Goal: Task Accomplishment & Management: Manage account settings

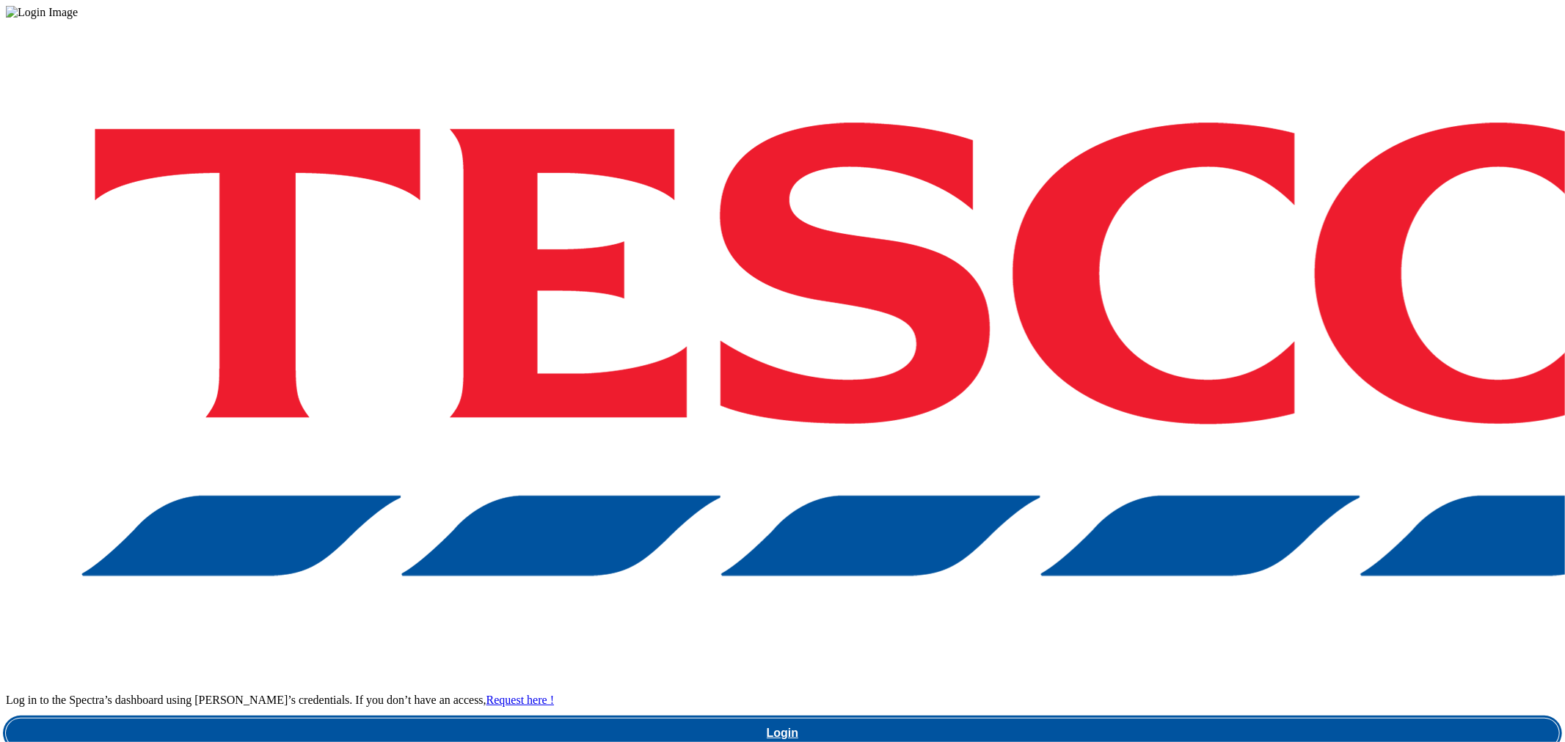
click at [1032, 719] on link "Login" at bounding box center [782, 733] width 1553 height 29
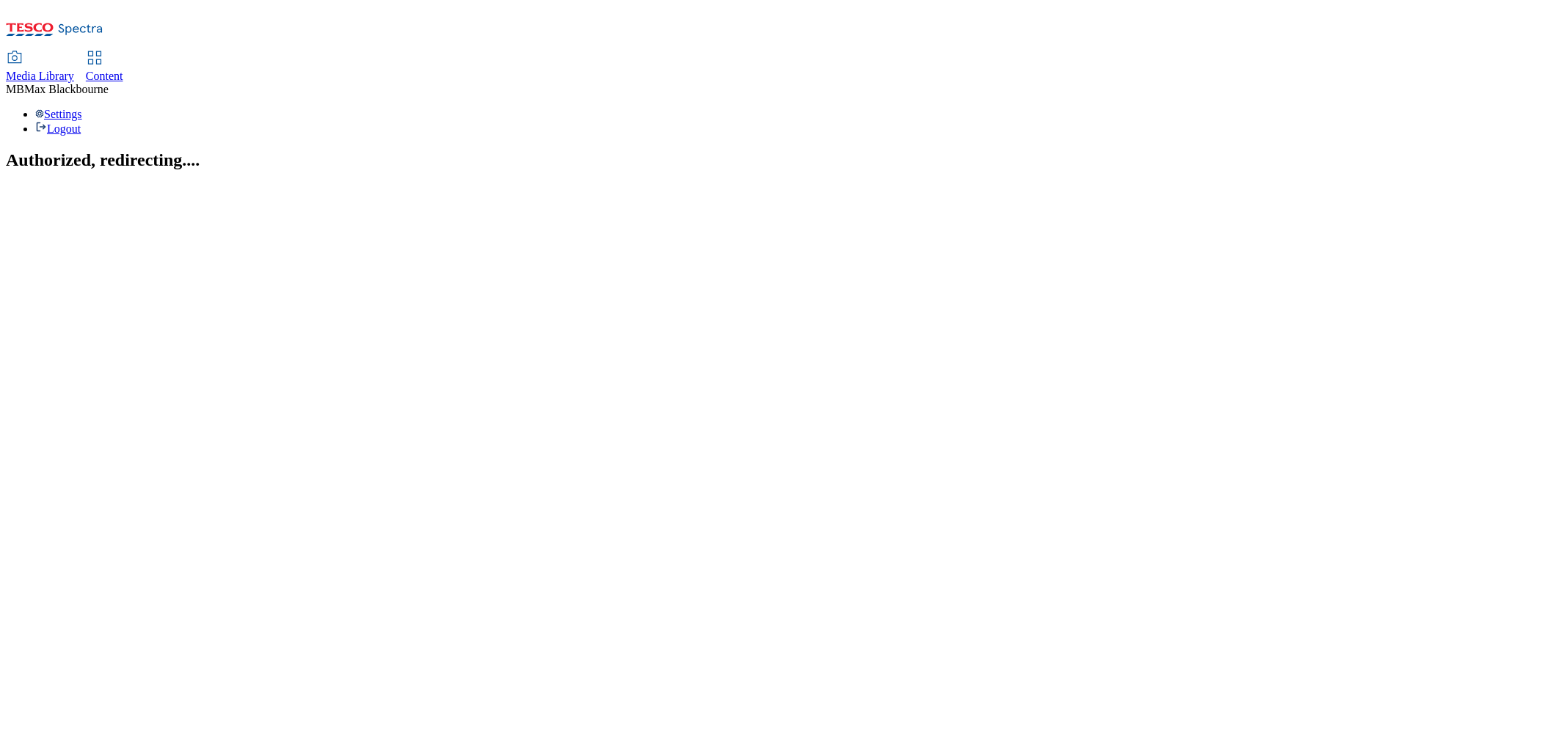
click at [320, 150] on section "Authorized, redirecting...." at bounding box center [782, 160] width 1553 height 20
click at [123, 70] on span "Content" at bounding box center [104, 76] width 37 height 12
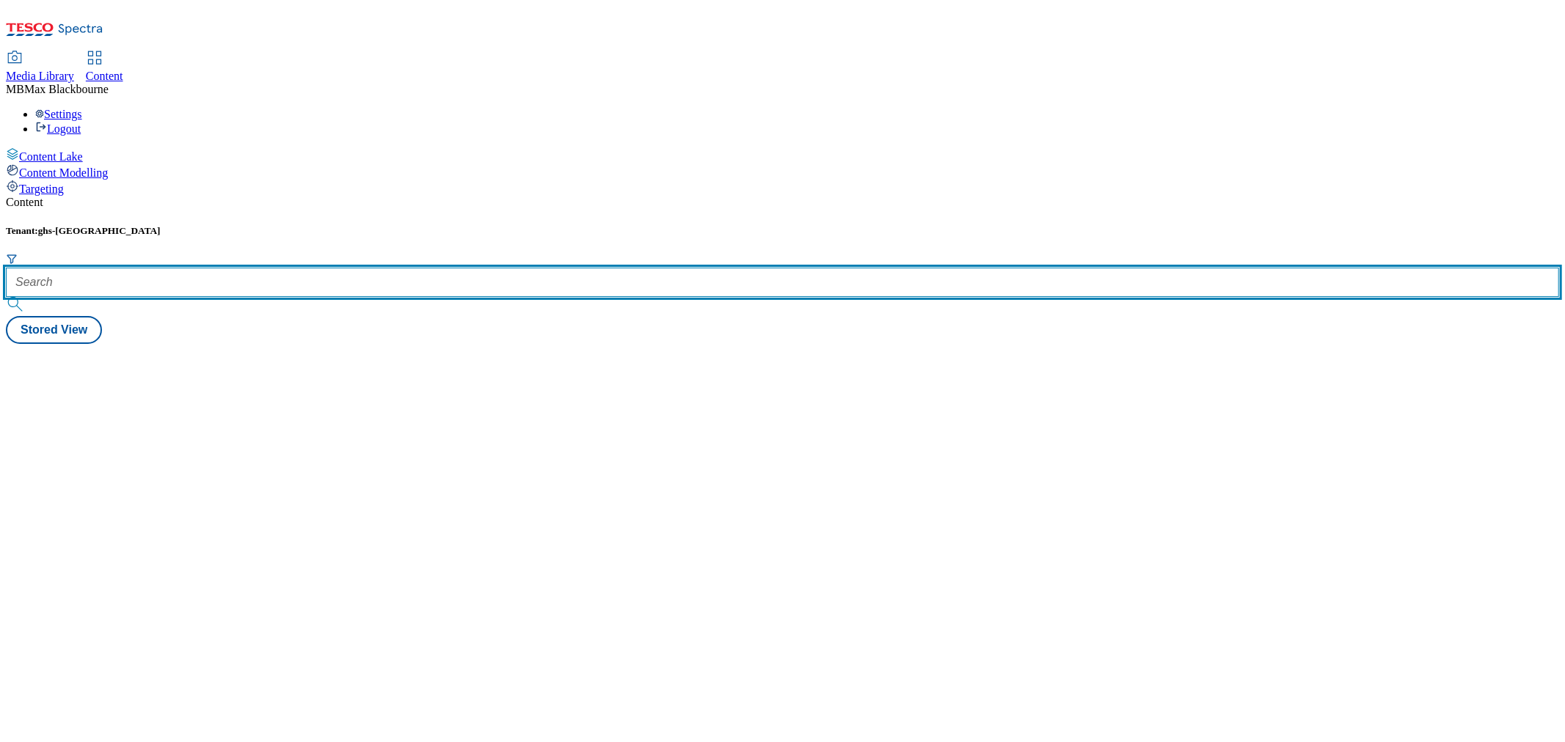
click at [350, 268] on input "text" at bounding box center [782, 282] width 1553 height 29
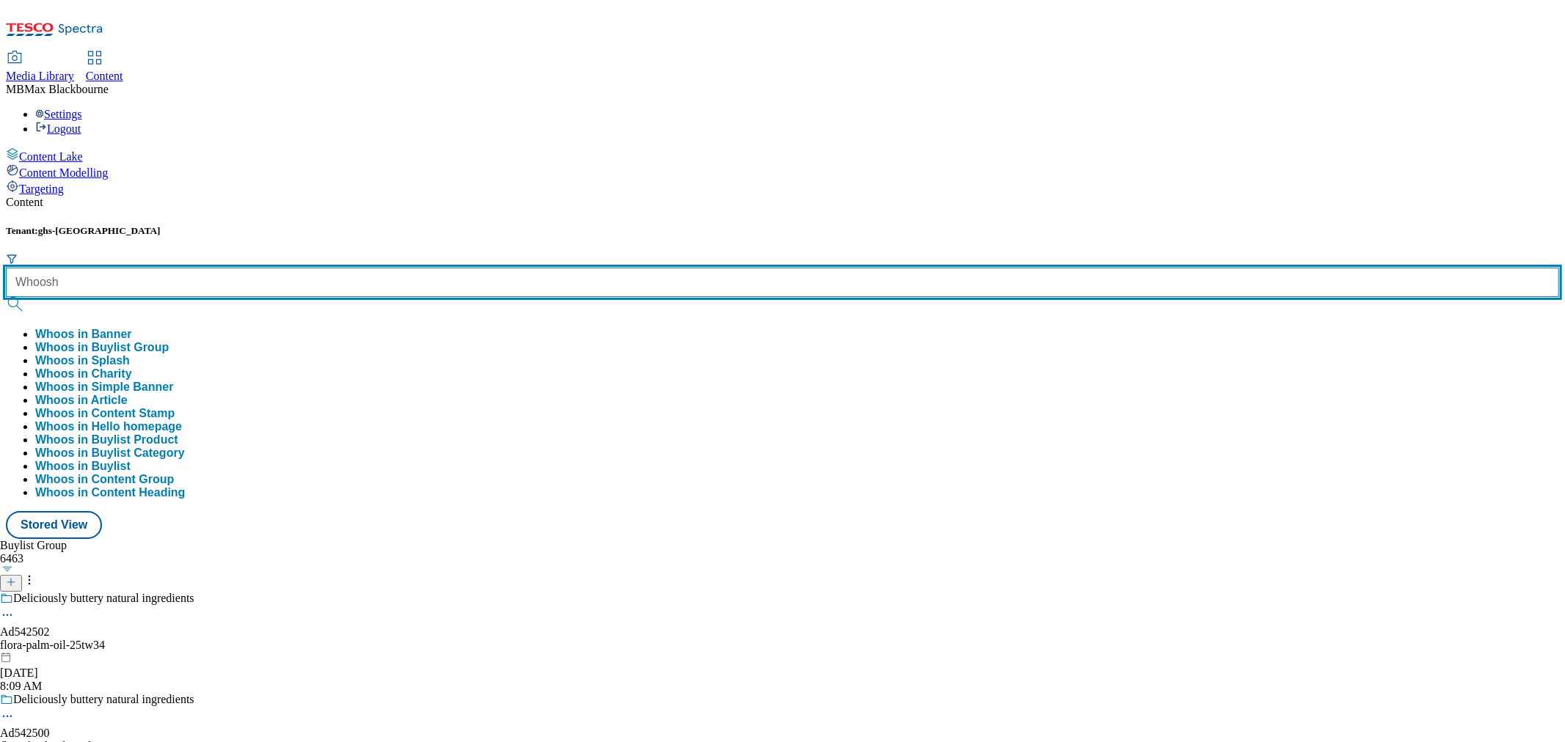
type input "Whoosh"
click at [6, 297] on button "submit" at bounding box center [16, 304] width 21 height 15
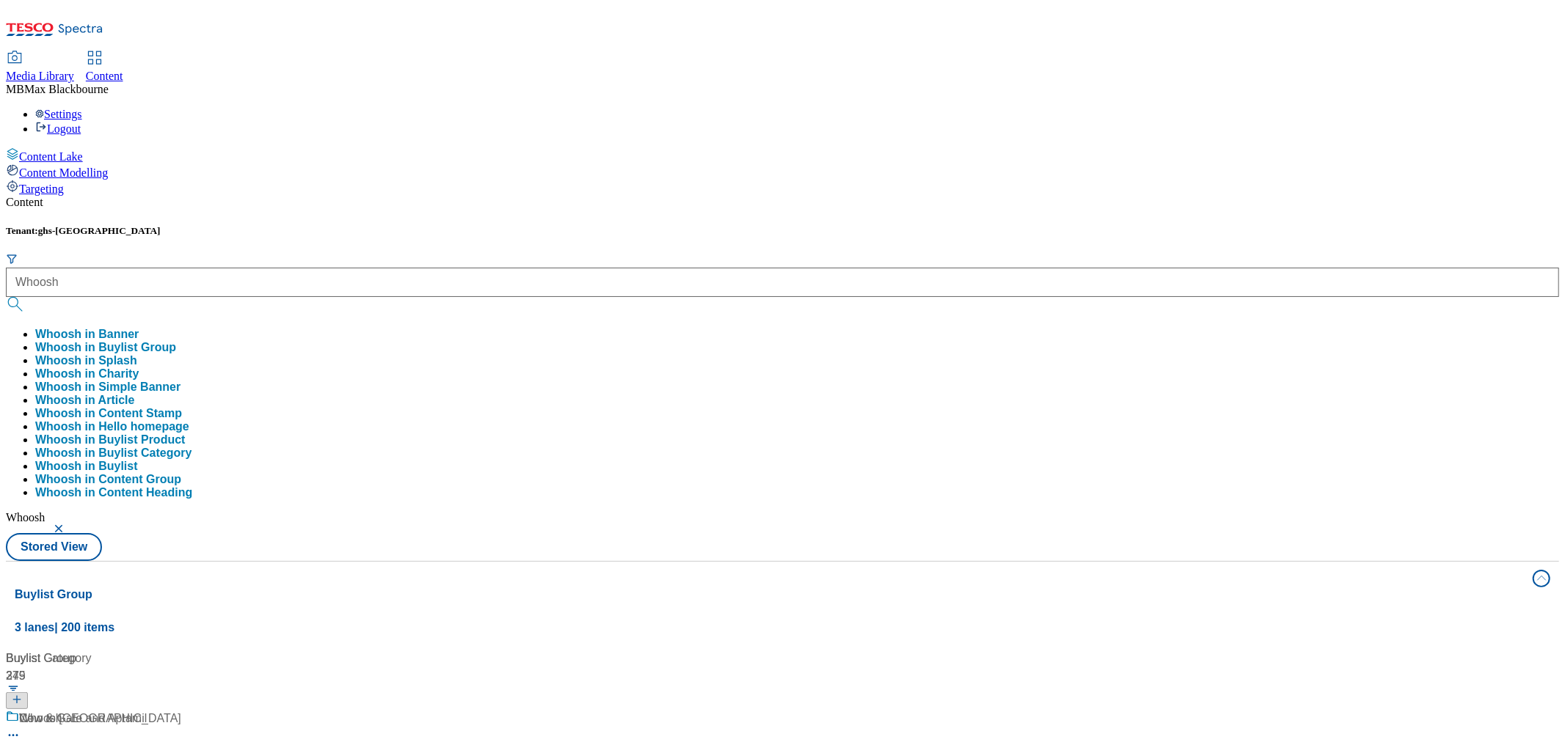
click at [19, 710] on icon at bounding box center [12, 716] width 13 height 13
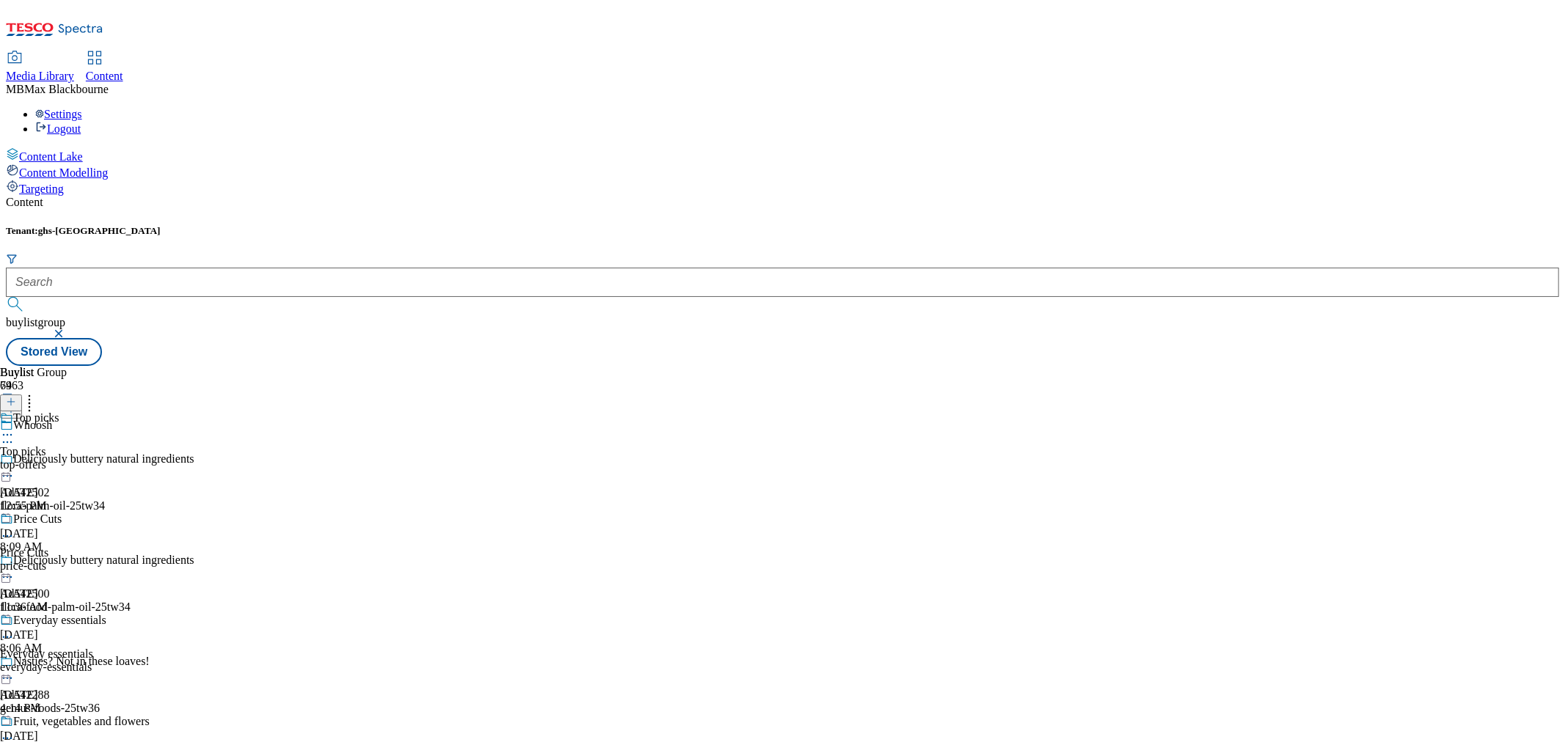
scroll to position [1141, 0]
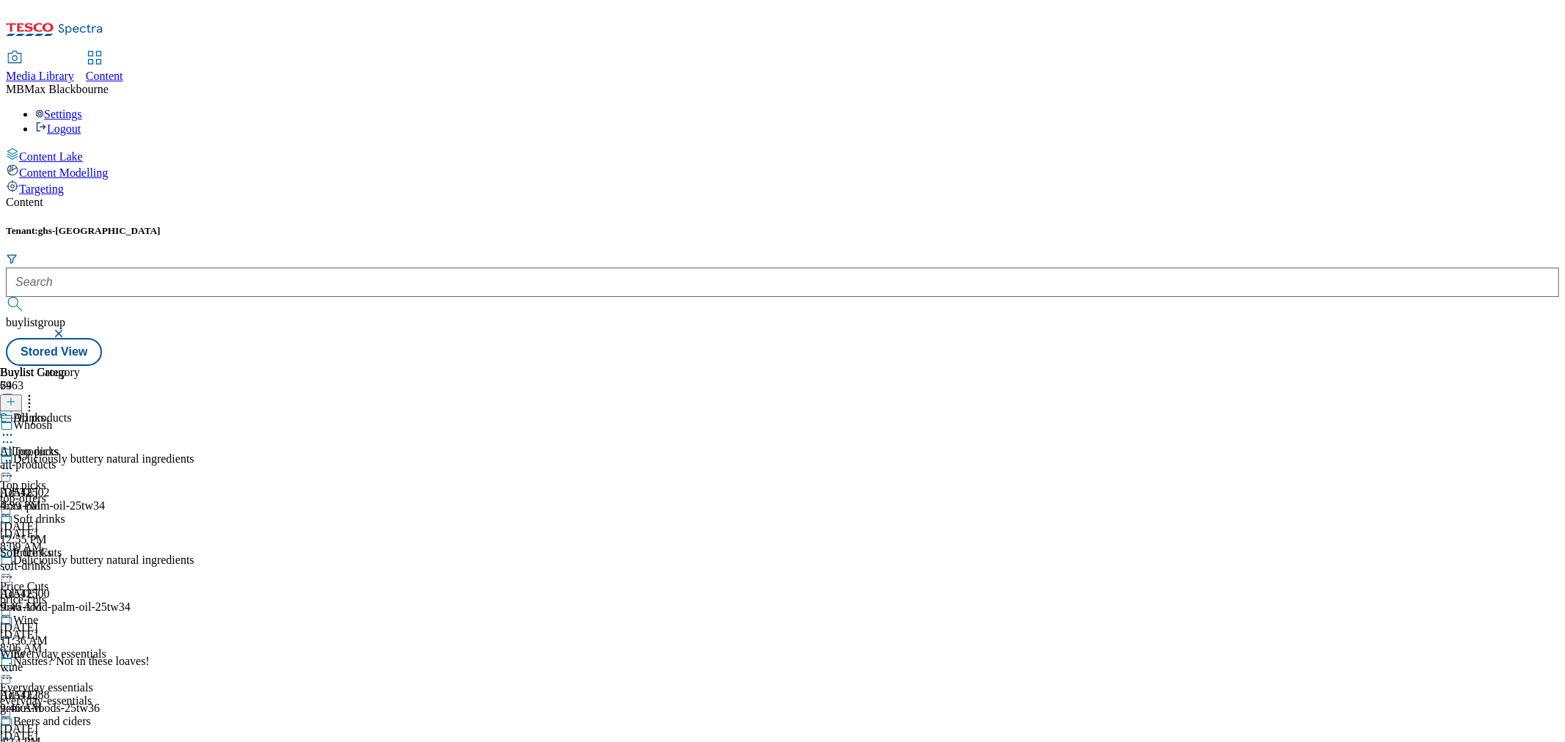
click at [91, 412] on div "All products All products all-products Oct 6, 2025 4:39 PM" at bounding box center [45, 462] width 91 height 101
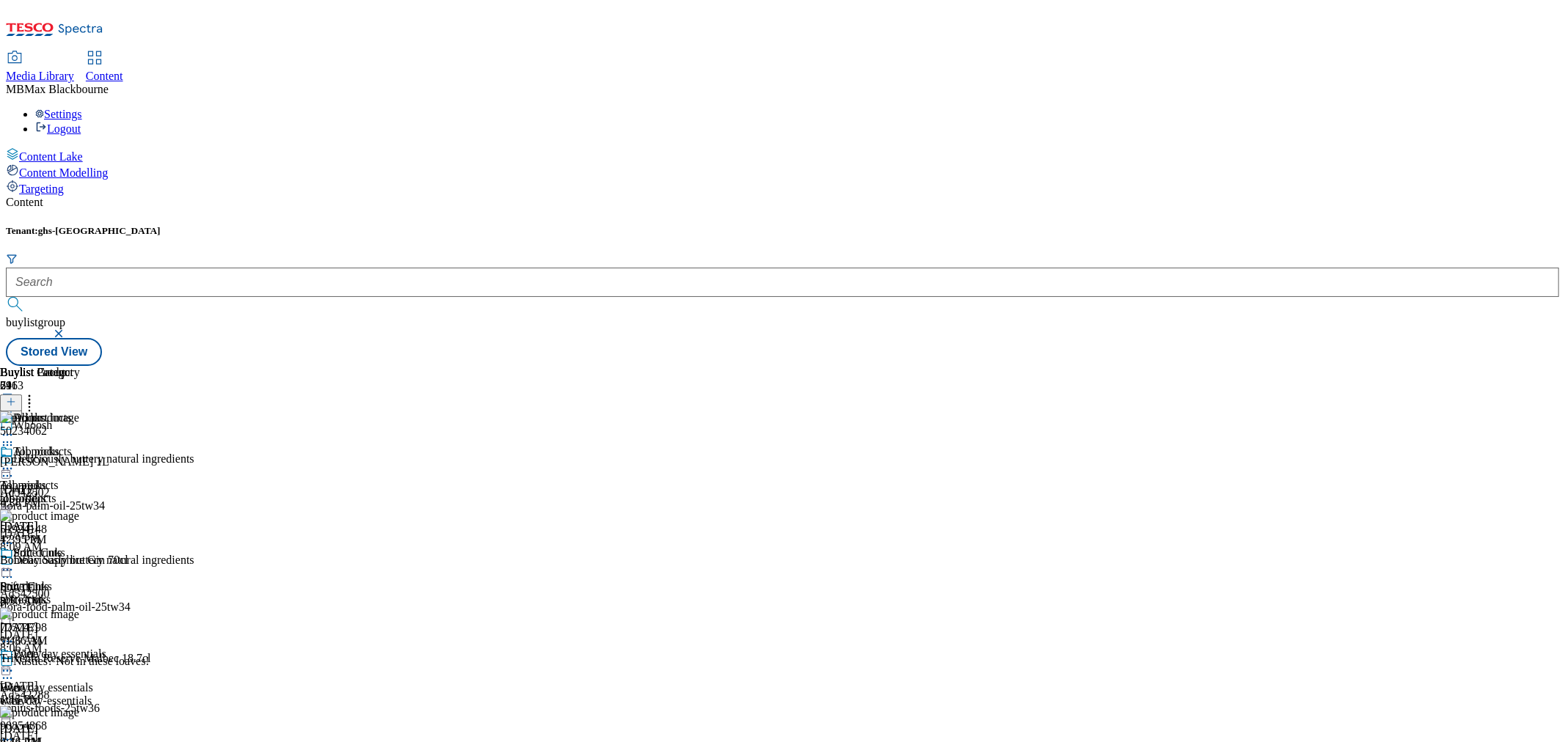
click at [966, 225] on div "Tenant: ghs-uk buylistgroup Stored View" at bounding box center [782, 295] width 1553 height 141
click at [1006, 225] on div "Tenant: ghs-uk buylistgroup Stored View" at bounding box center [782, 295] width 1553 height 141
click at [1172, 366] on div "Buylist Product 211 50234062 Harveys Solera Sherry 1L Oct 6, 2025 4:38 PM 51924…" at bounding box center [782, 366] width 1553 height 0
click at [1339, 366] on div "Buylist Group 6463 Whoosh Deliciously buttery natural ingredients Ad542502 flor…" at bounding box center [782, 366] width 1553 height 0
click at [1338, 366] on div "Buylist Group 6463 Whoosh Deliciously buttery natural ingredients Ad542502 flor…" at bounding box center [782, 366] width 1553 height 0
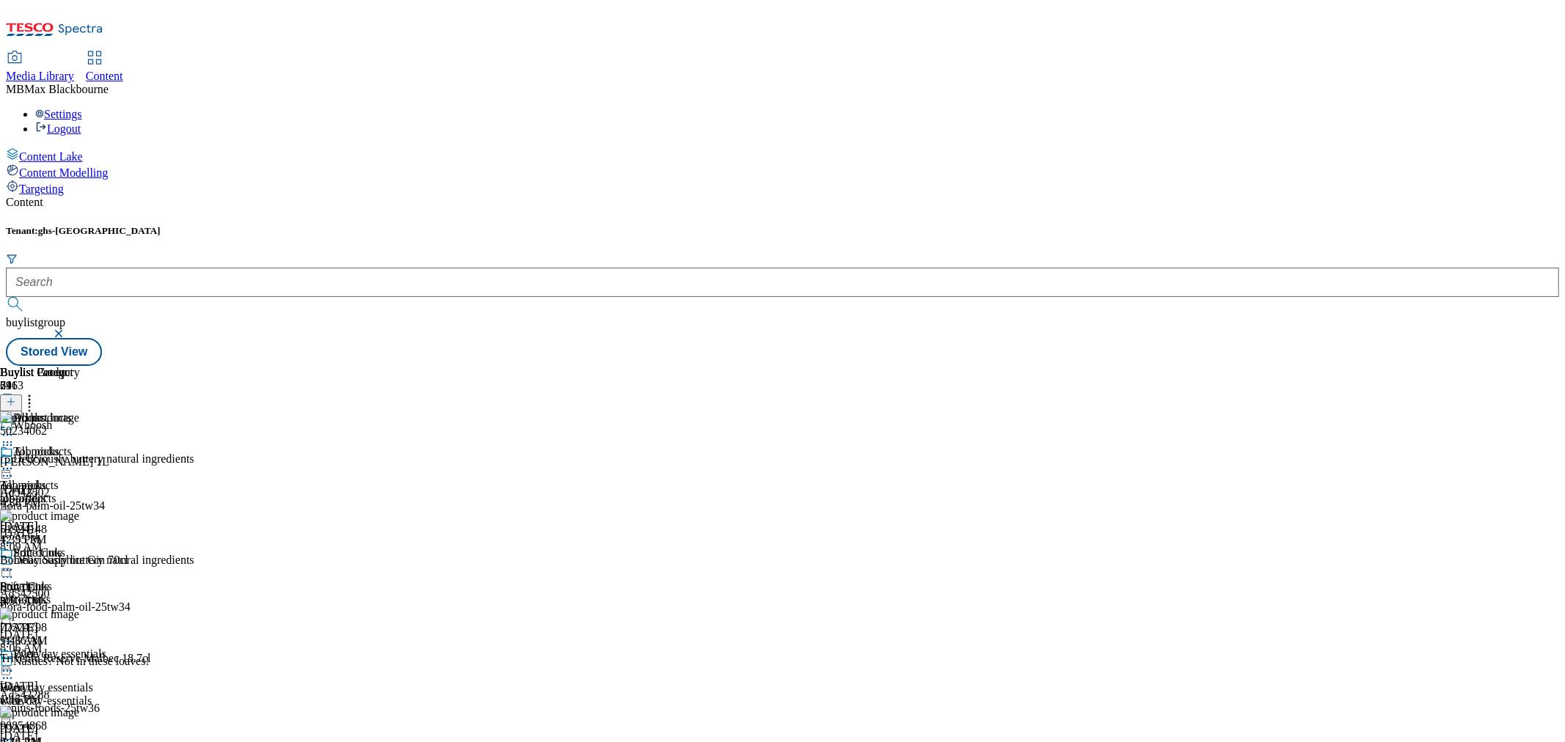
click at [1395, 366] on div "Buylist Group 6463 Whoosh Deliciously buttery natural ingredients Ad542502 flor…" at bounding box center [782, 366] width 1553 height 0
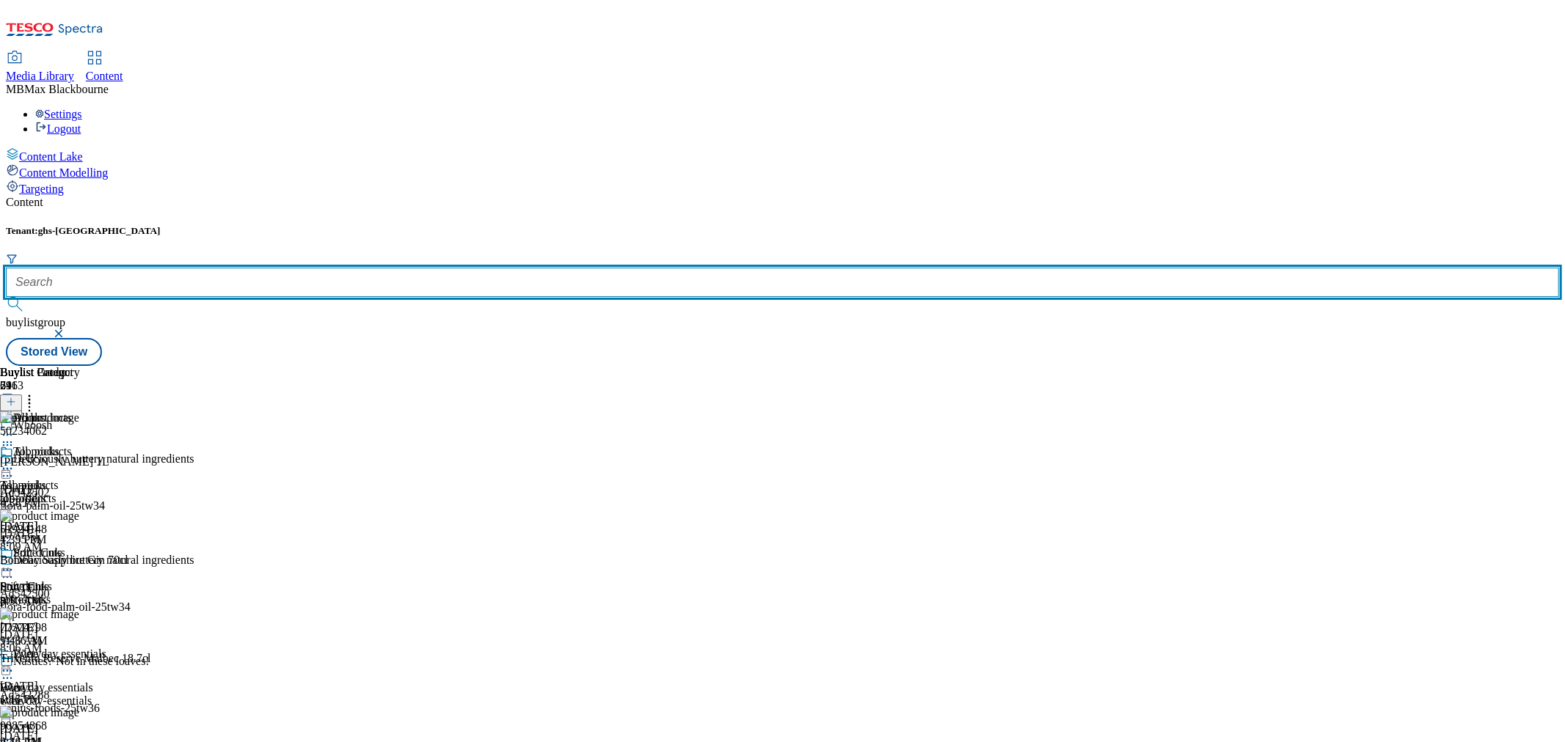
click at [353, 268] on input "text" at bounding box center [782, 282] width 1553 height 29
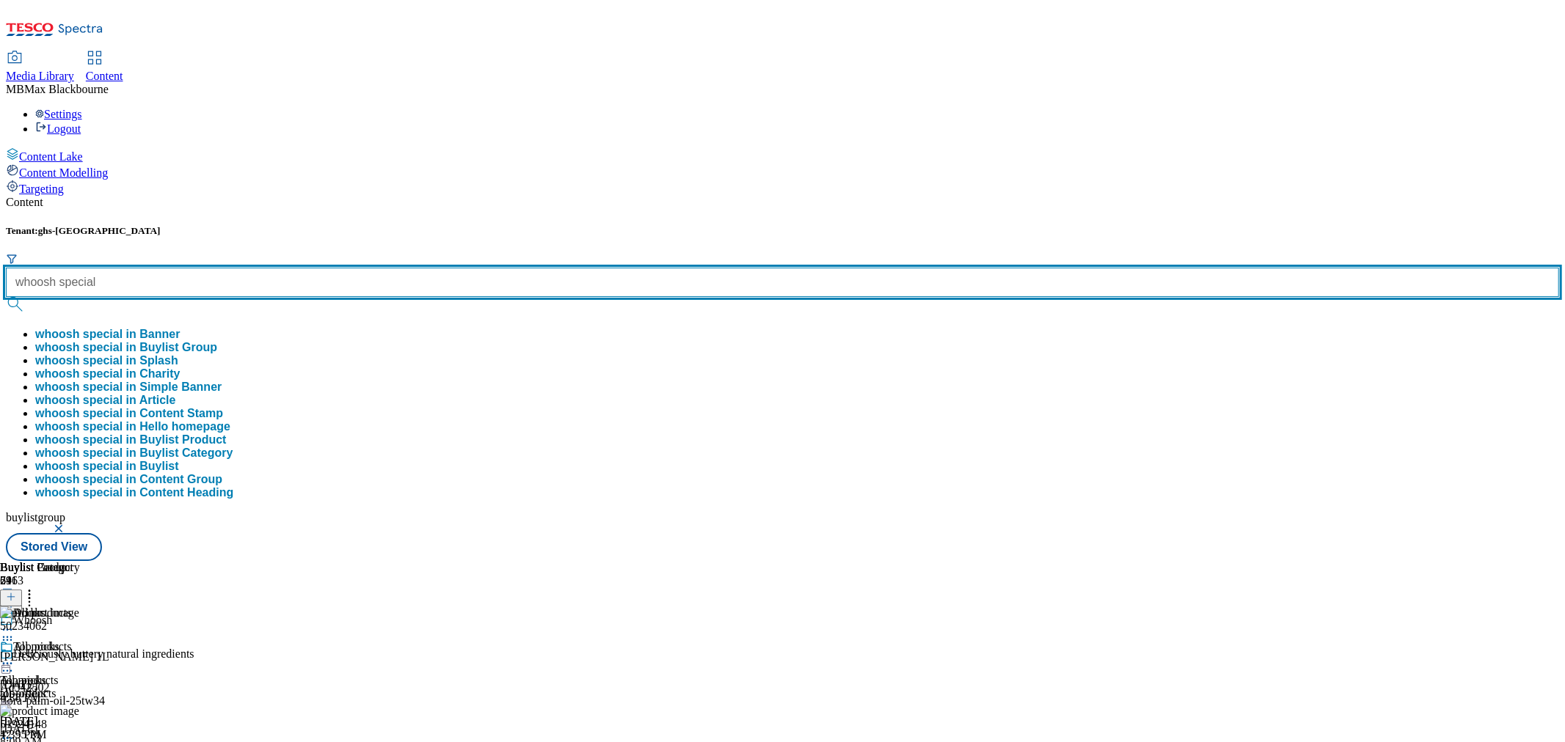
type input "whoosh special"
click at [6, 297] on button "submit" at bounding box center [16, 304] width 21 height 15
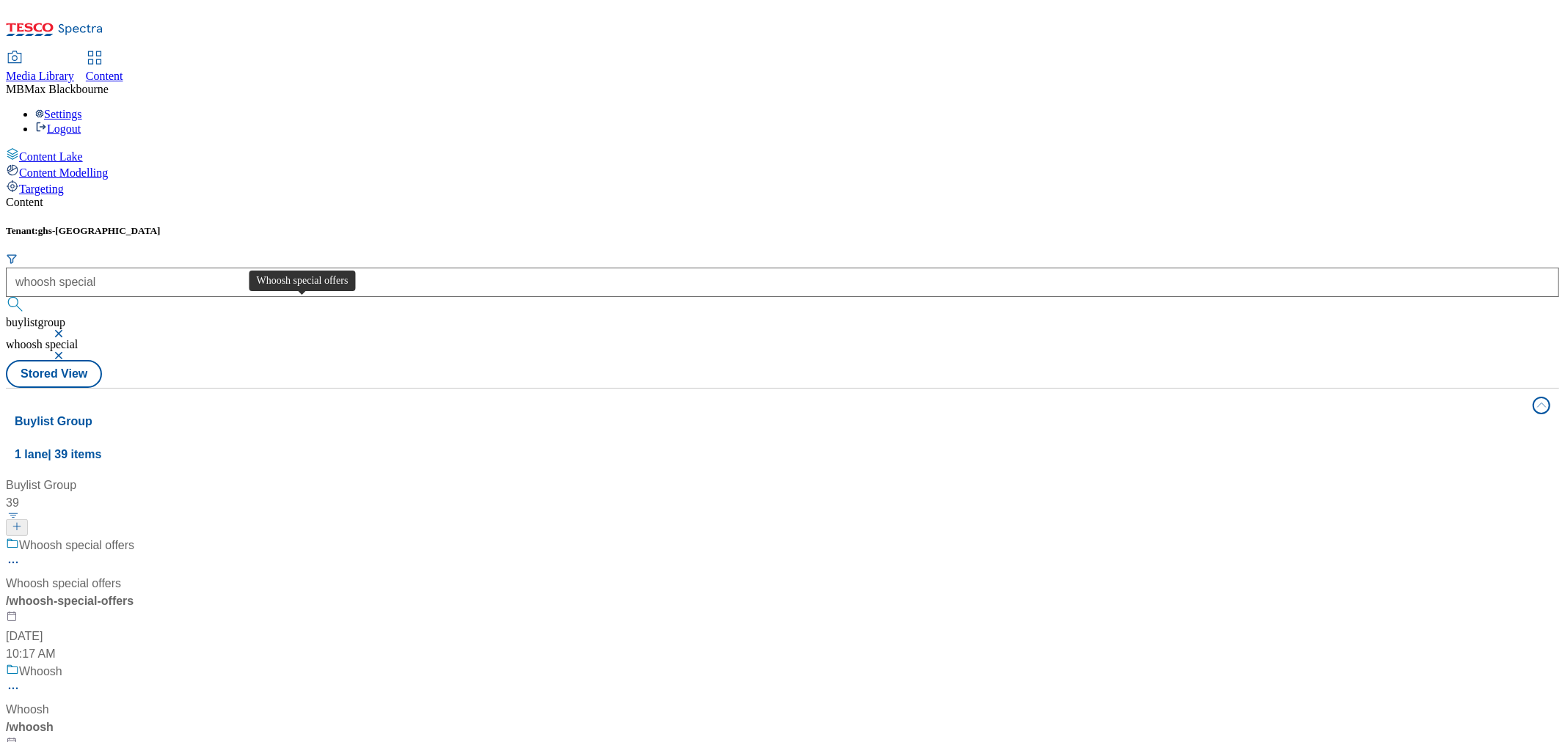
click at [134, 537] on span "Whoosh special offers" at bounding box center [76, 546] width 115 height 18
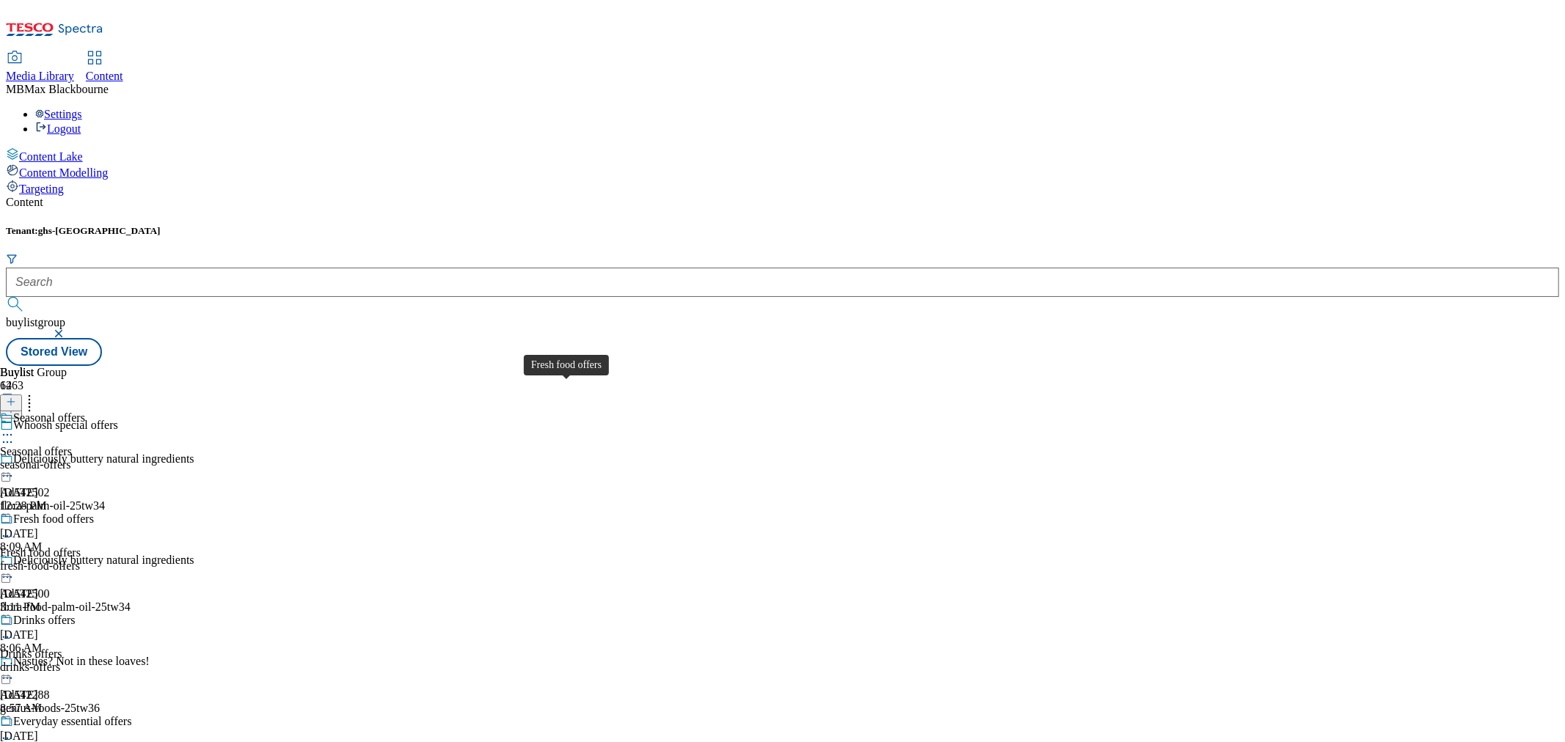
click at [94, 513] on div "Fresh food offers" at bounding box center [53, 519] width 81 height 13
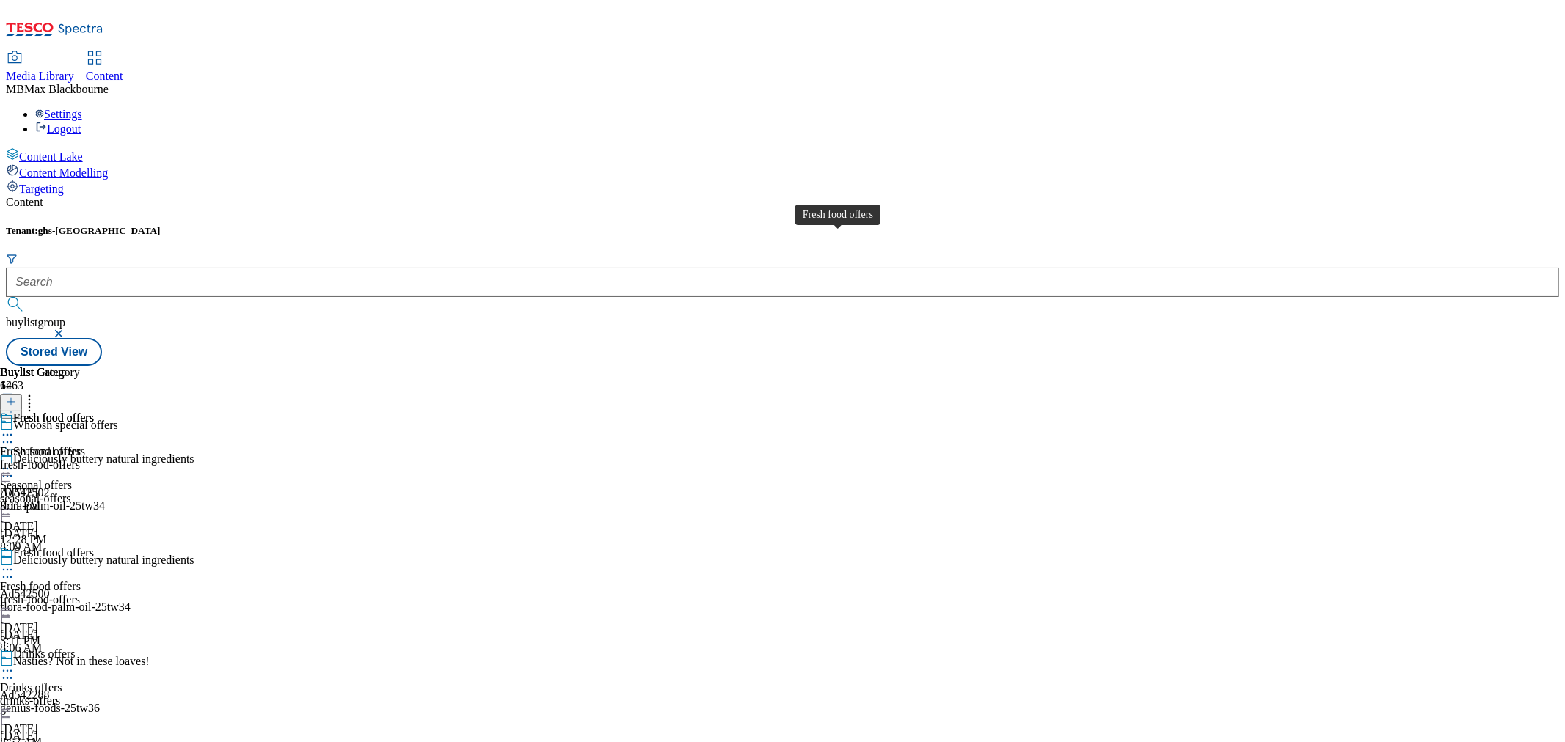
click at [94, 412] on div "Fresh food offers" at bounding box center [53, 418] width 81 height 13
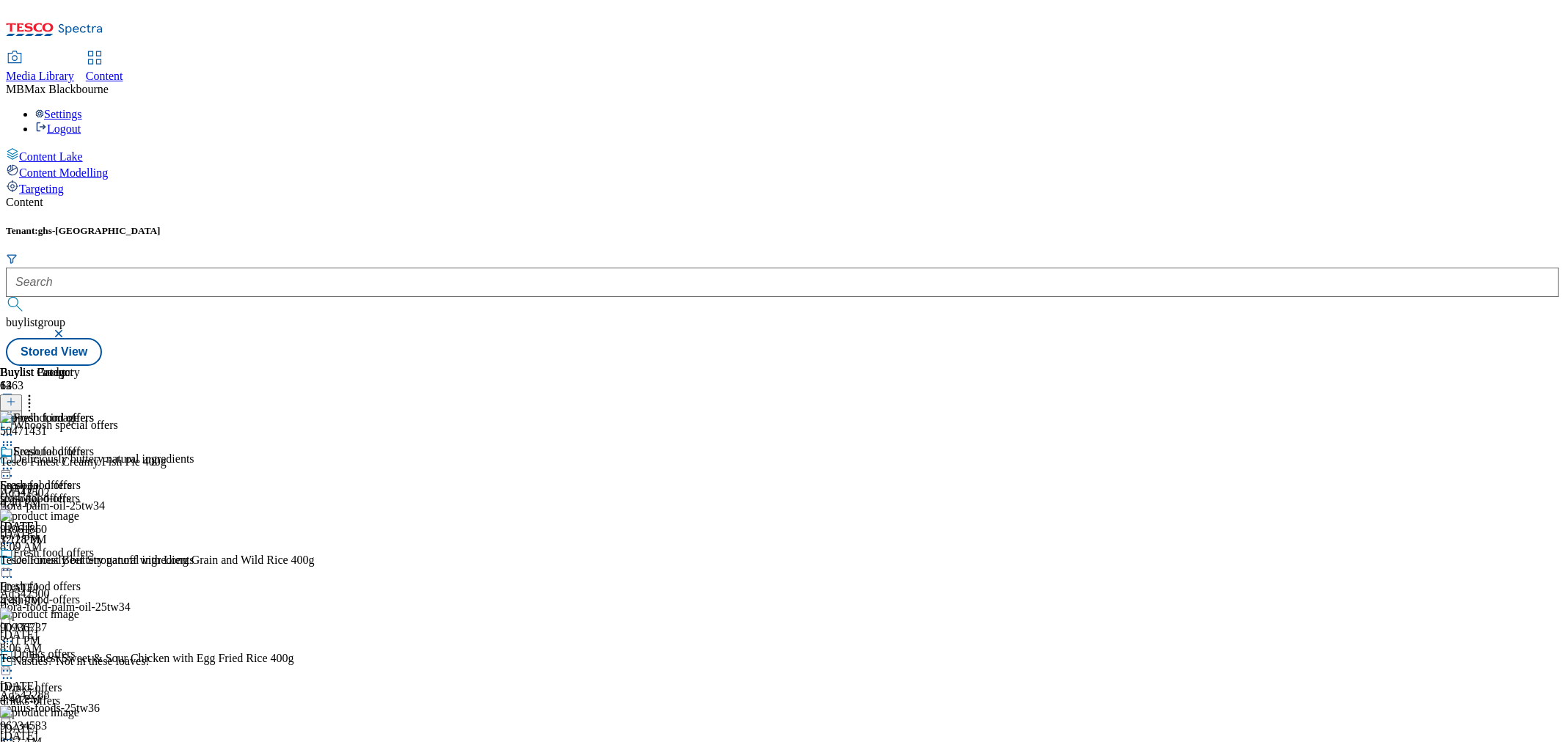
click at [366, 366] on header "Buylist Product 63" at bounding box center [183, 388] width 366 height 45
click at [37, 392] on icon at bounding box center [29, 399] width 15 height 15
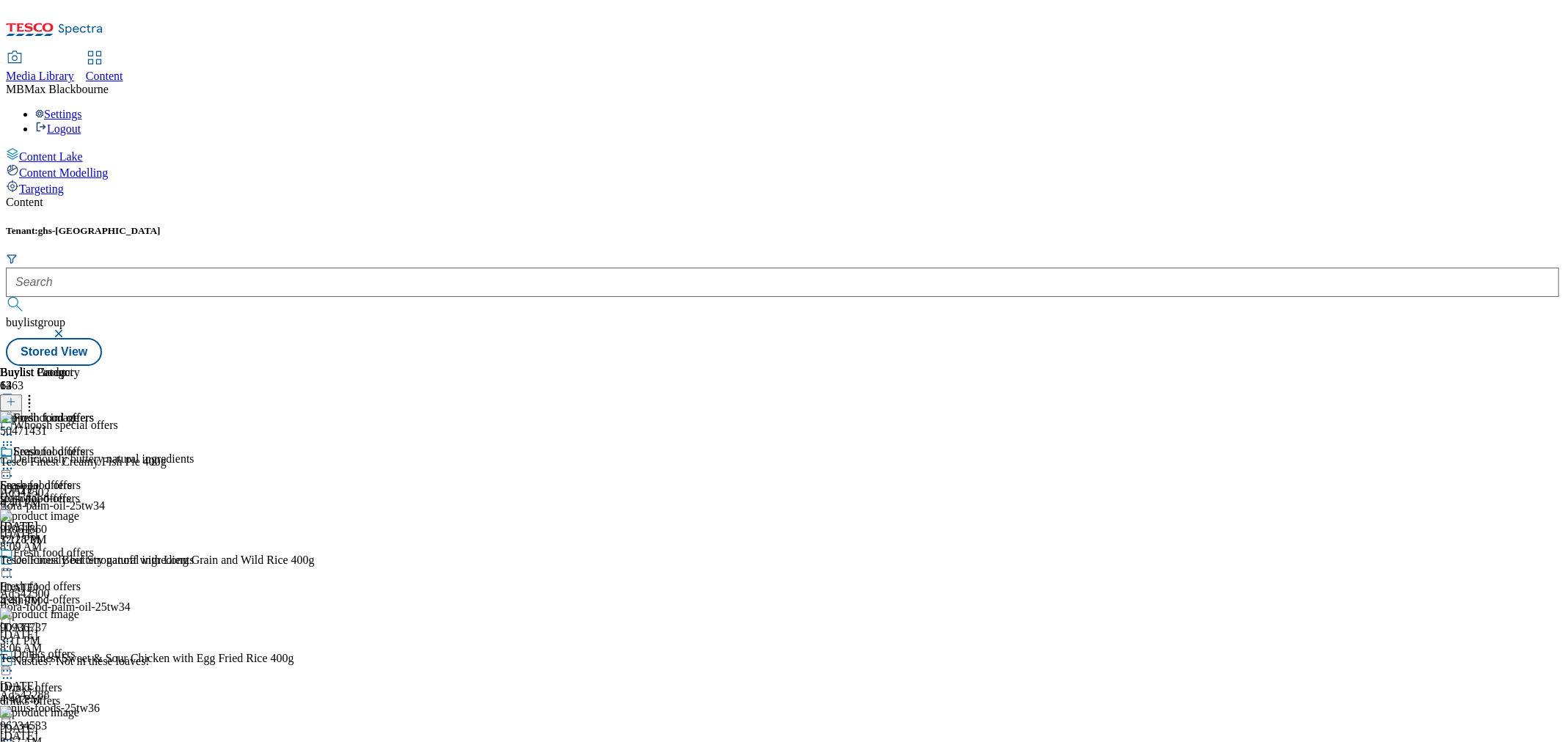
click at [15, 438] on icon at bounding box center [7, 445] width 15 height 15
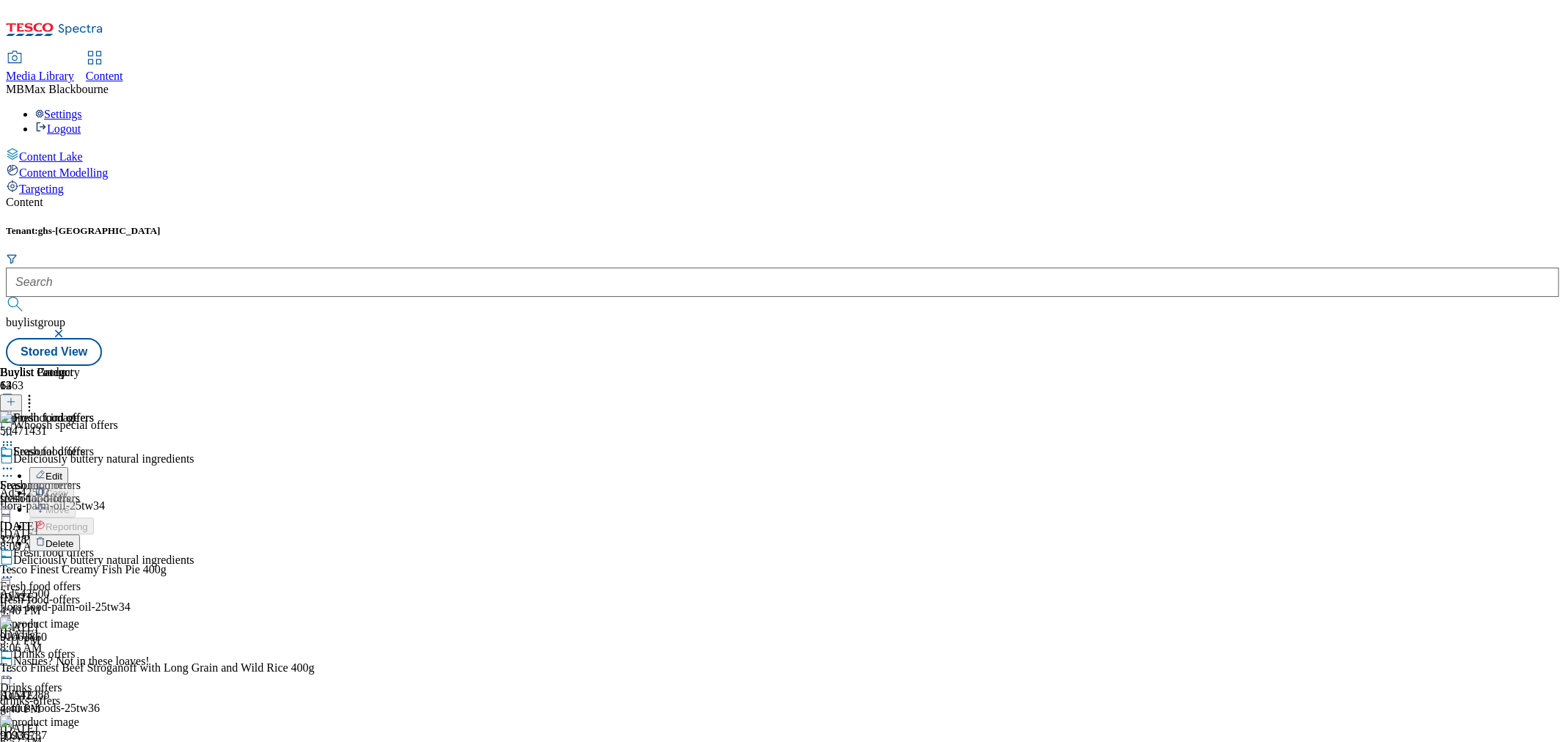
click at [74, 538] on span "Delete" at bounding box center [59, 543] width 29 height 11
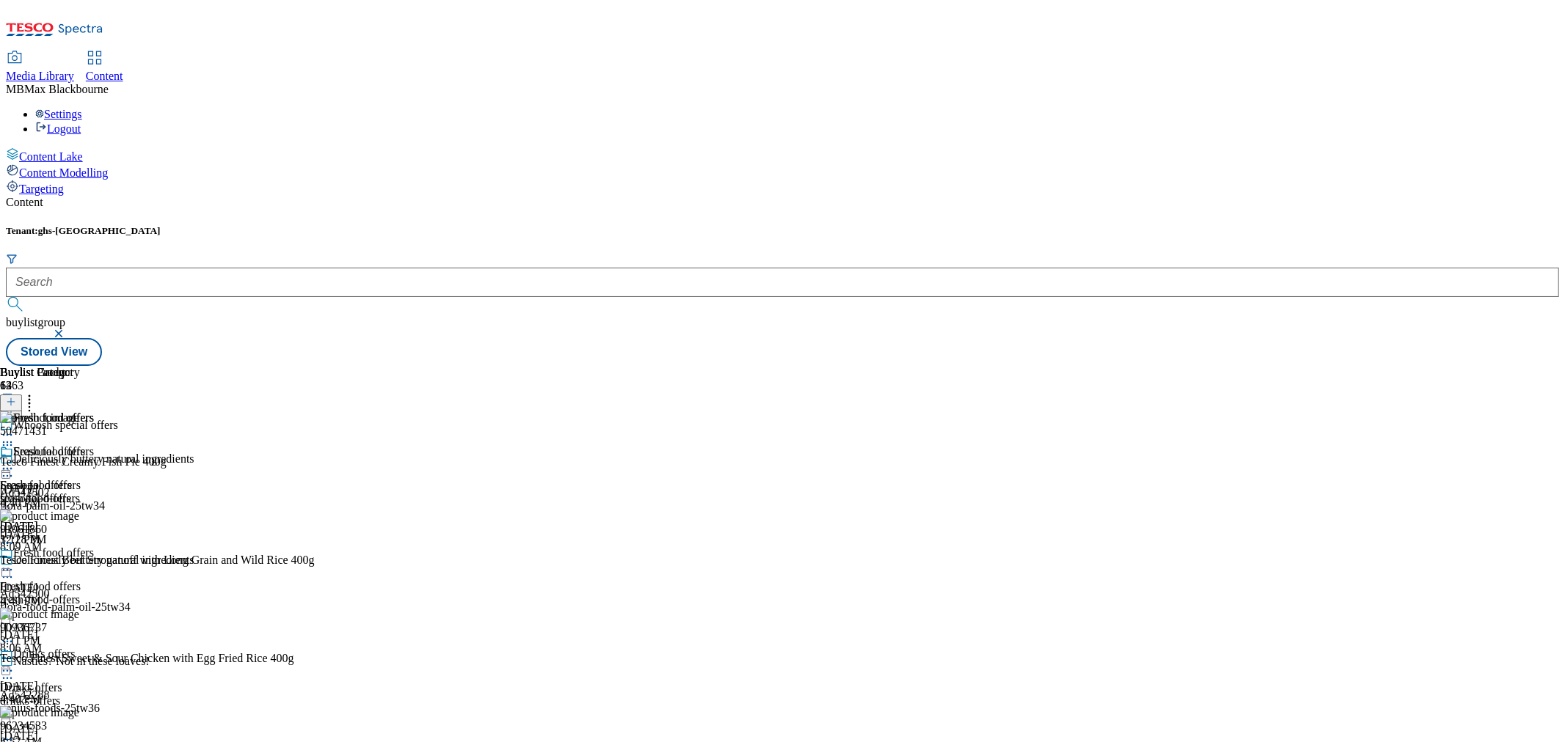
click at [442, 366] on header "Buylist Product 63" at bounding box center [221, 388] width 442 height 45
click at [37, 392] on icon at bounding box center [29, 399] width 15 height 15
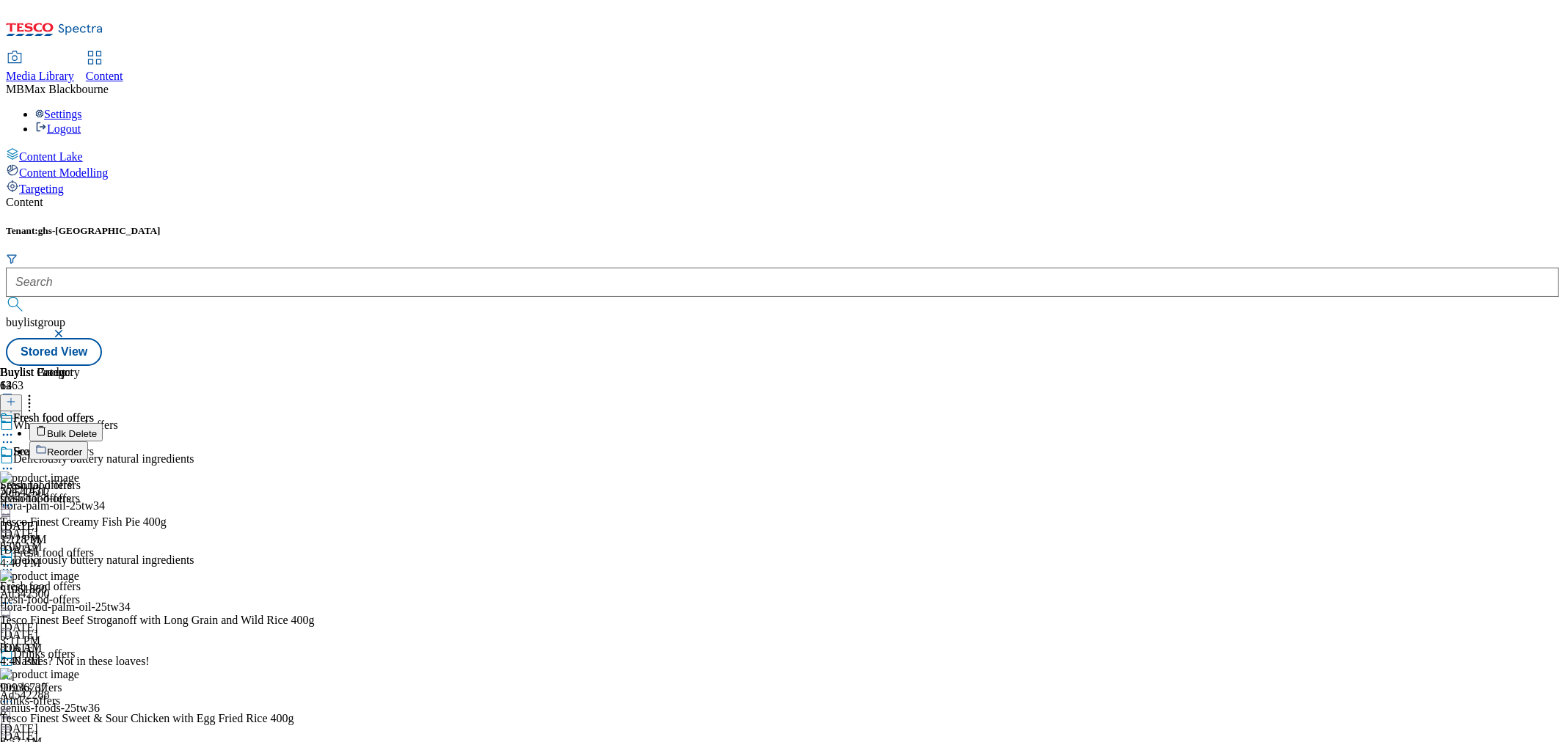
click at [97, 428] on span "Bulk Delete" at bounding box center [72, 433] width 50 height 11
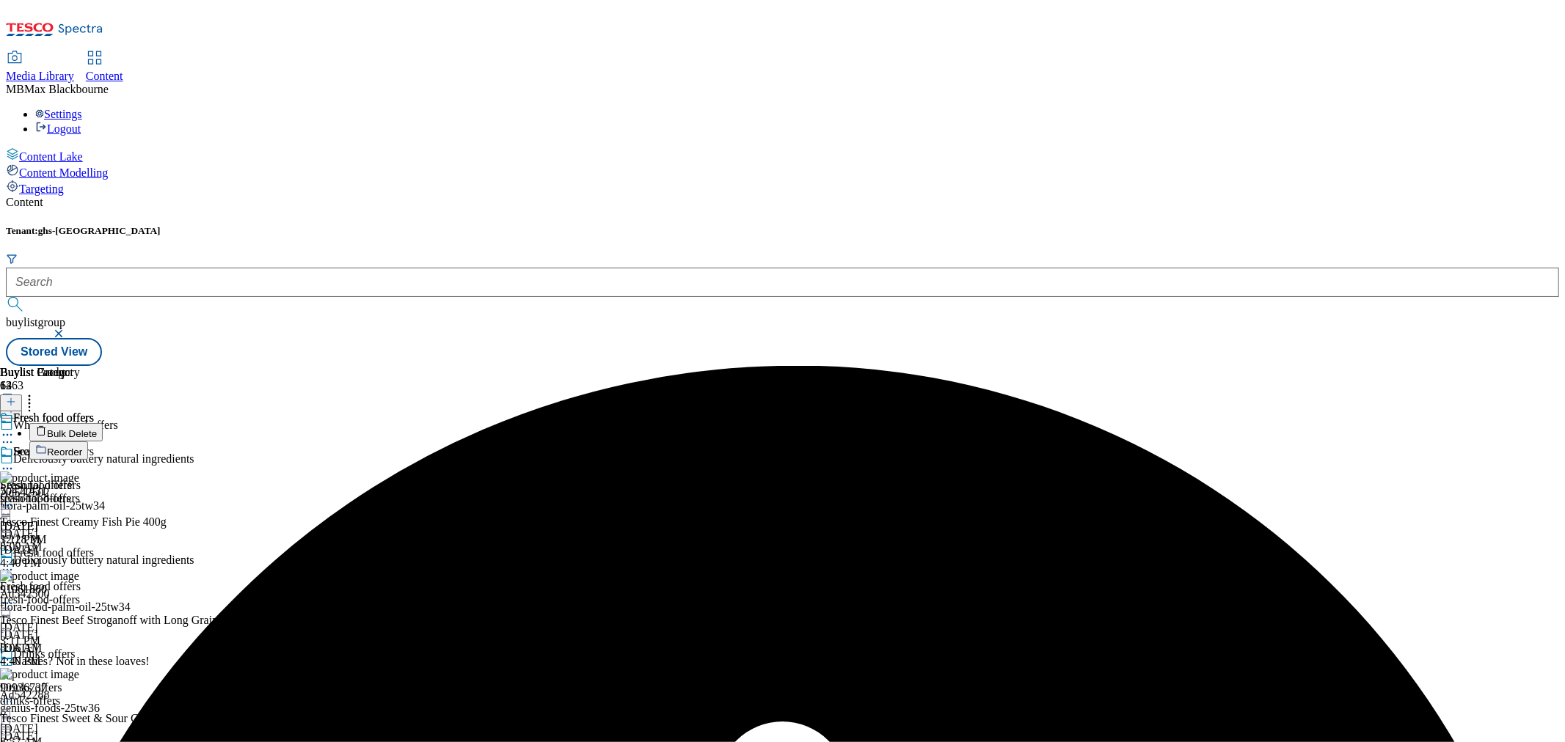
click at [94, 461] on div at bounding box center [47, 470] width 94 height 18
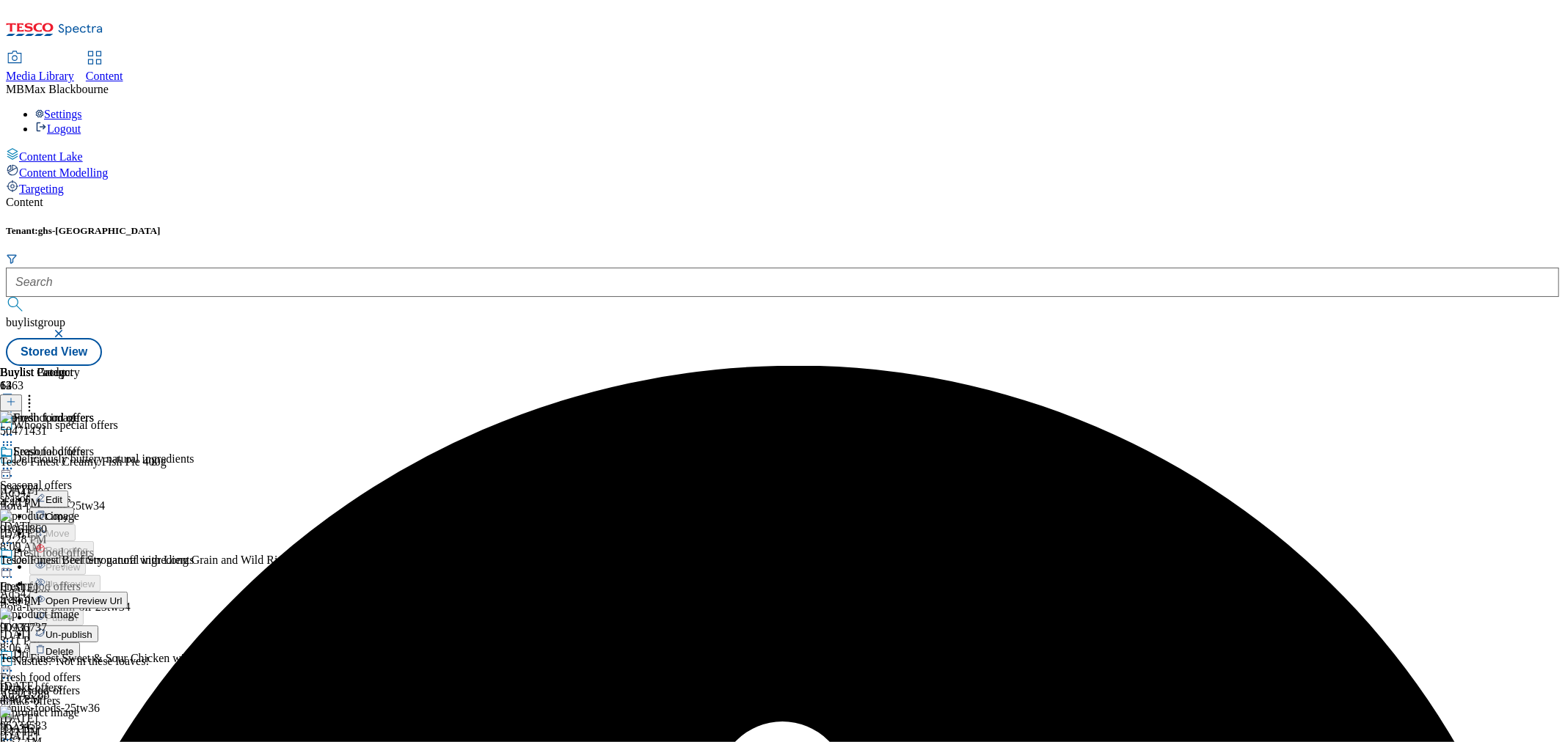
click at [92, 629] on span "Un-publish" at bounding box center [68, 634] width 47 height 11
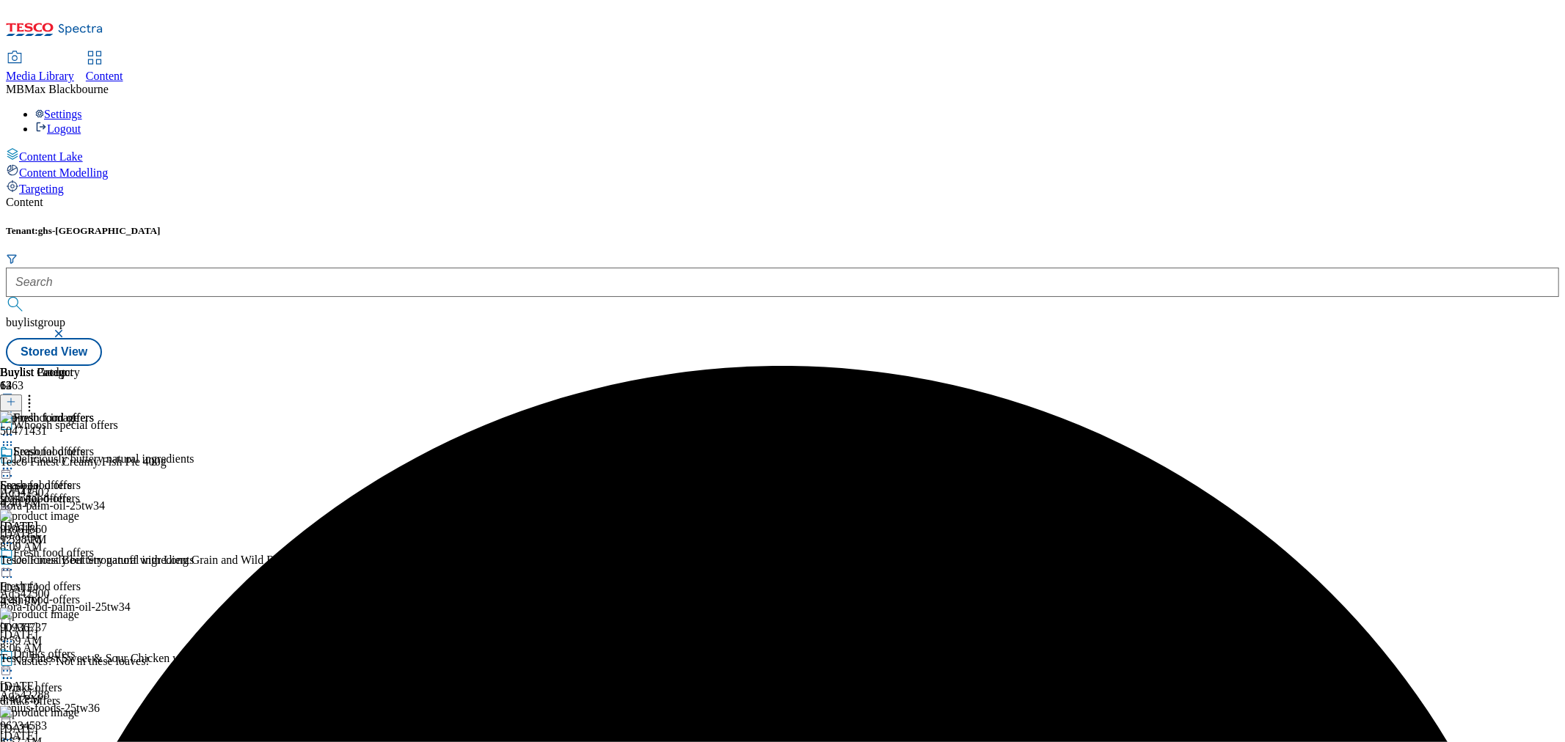
click at [37, 392] on icon at bounding box center [29, 399] width 15 height 15
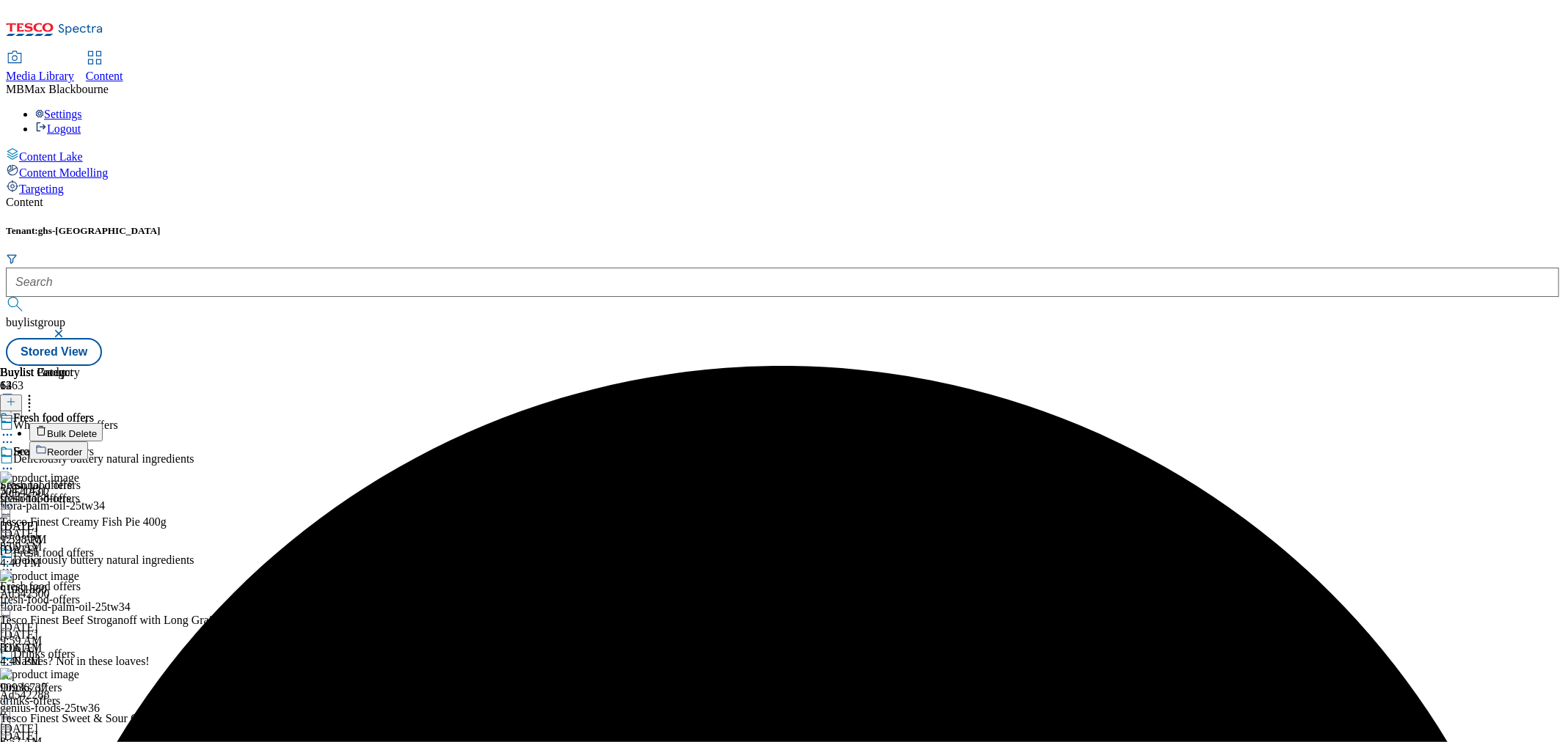
click at [97, 428] on span "Bulk Delete" at bounding box center [72, 433] width 50 height 11
click at [15, 461] on icon at bounding box center [7, 468] width 15 height 15
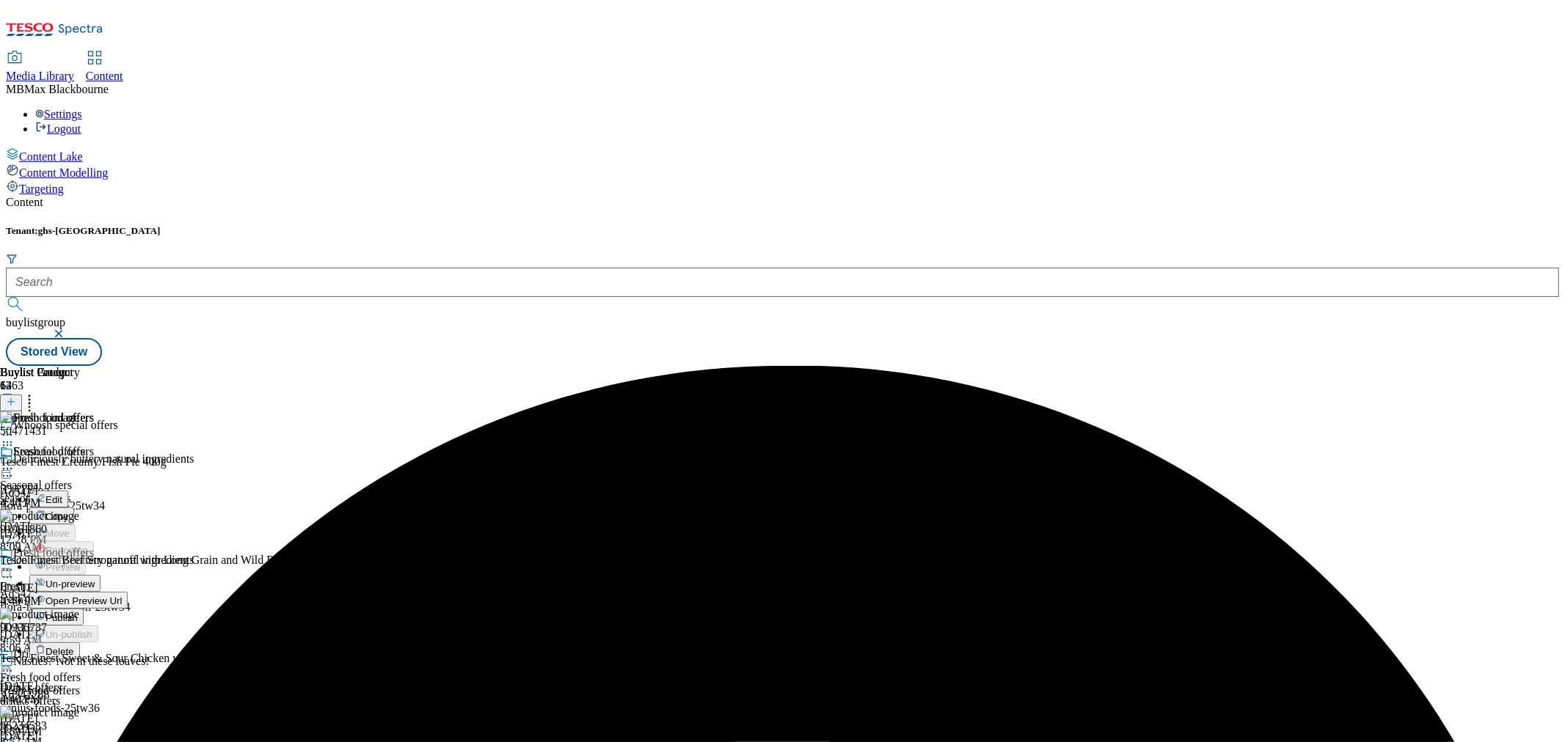
click at [95, 579] on span "Un-preview" at bounding box center [69, 584] width 49 height 11
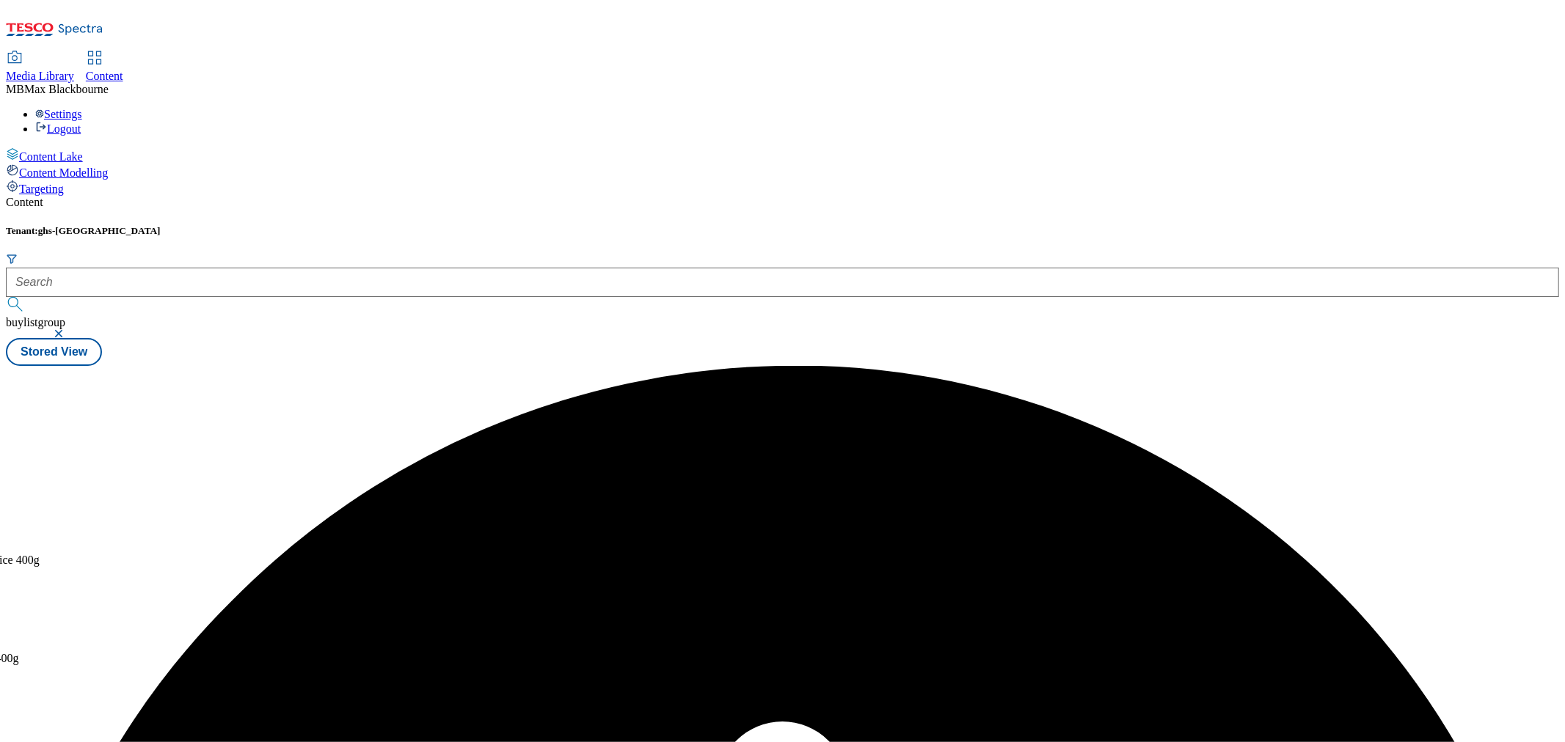
click at [1243, 366] on div "Buylist 12 Fresh food offers Seasonal offers Seasonal offers seasonal-offers Oc…" at bounding box center [782, 366] width 1553 height 0
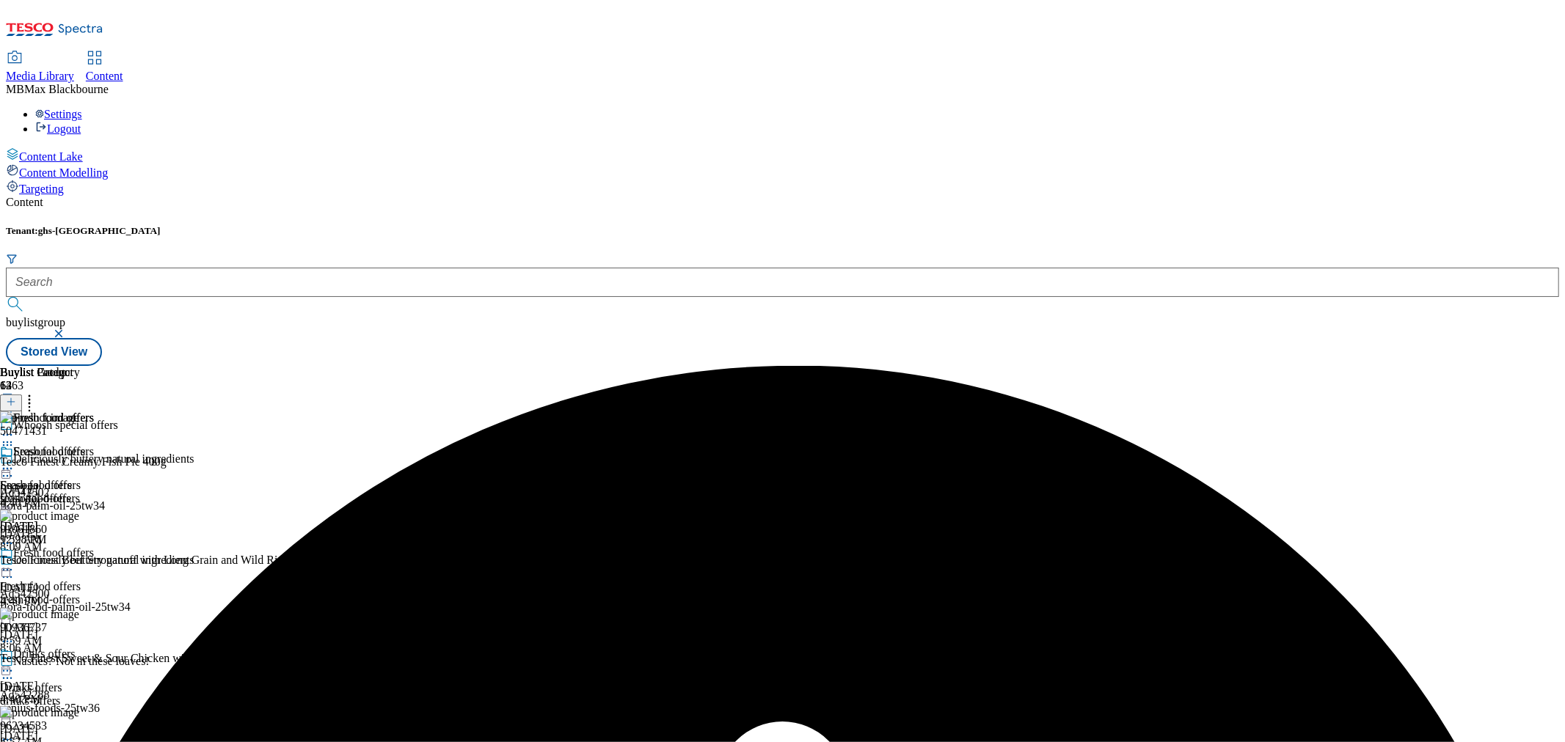
click at [31, 399] on circle at bounding box center [30, 400] width 2 height 2
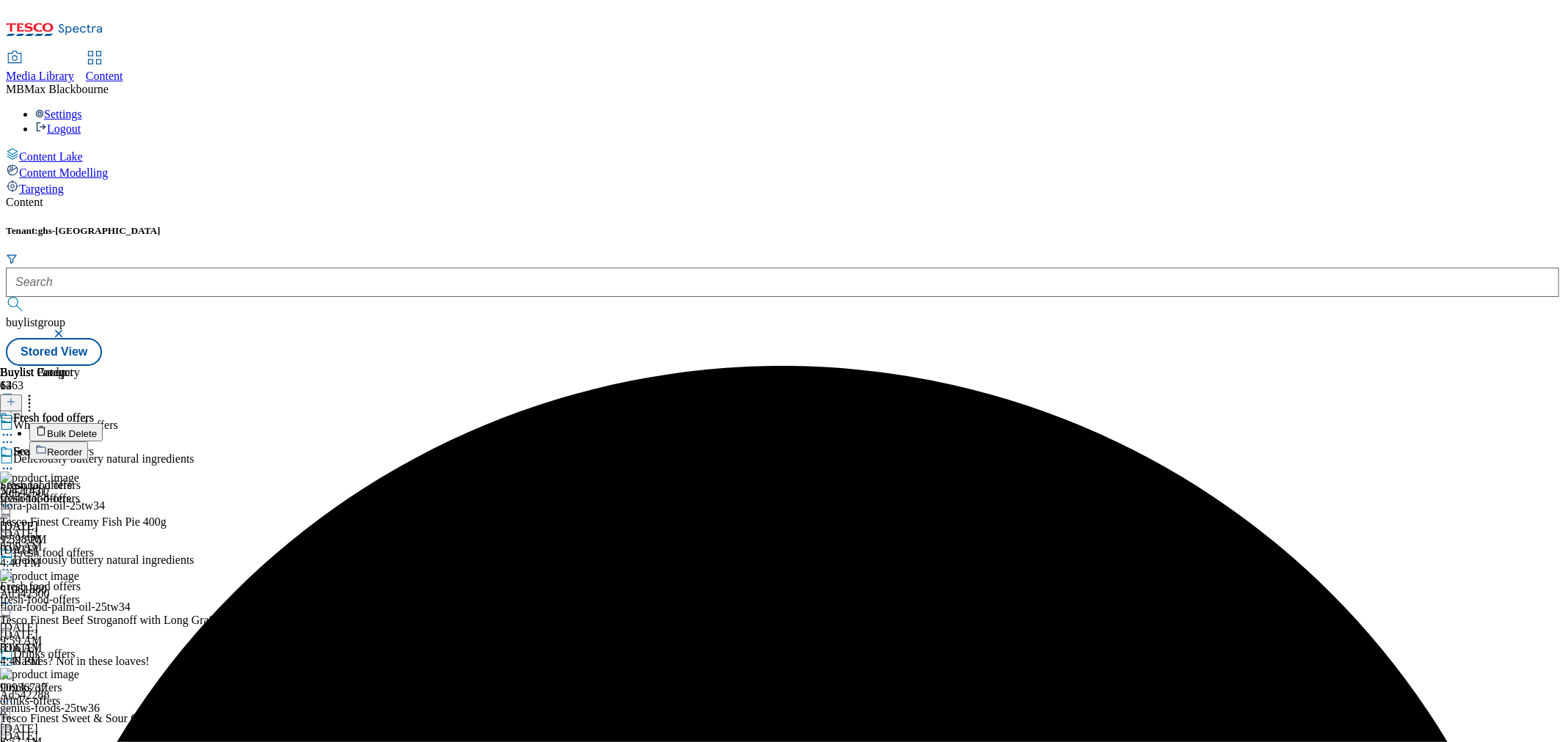
click at [97, 428] on span "Bulk Delete" at bounding box center [72, 433] width 50 height 11
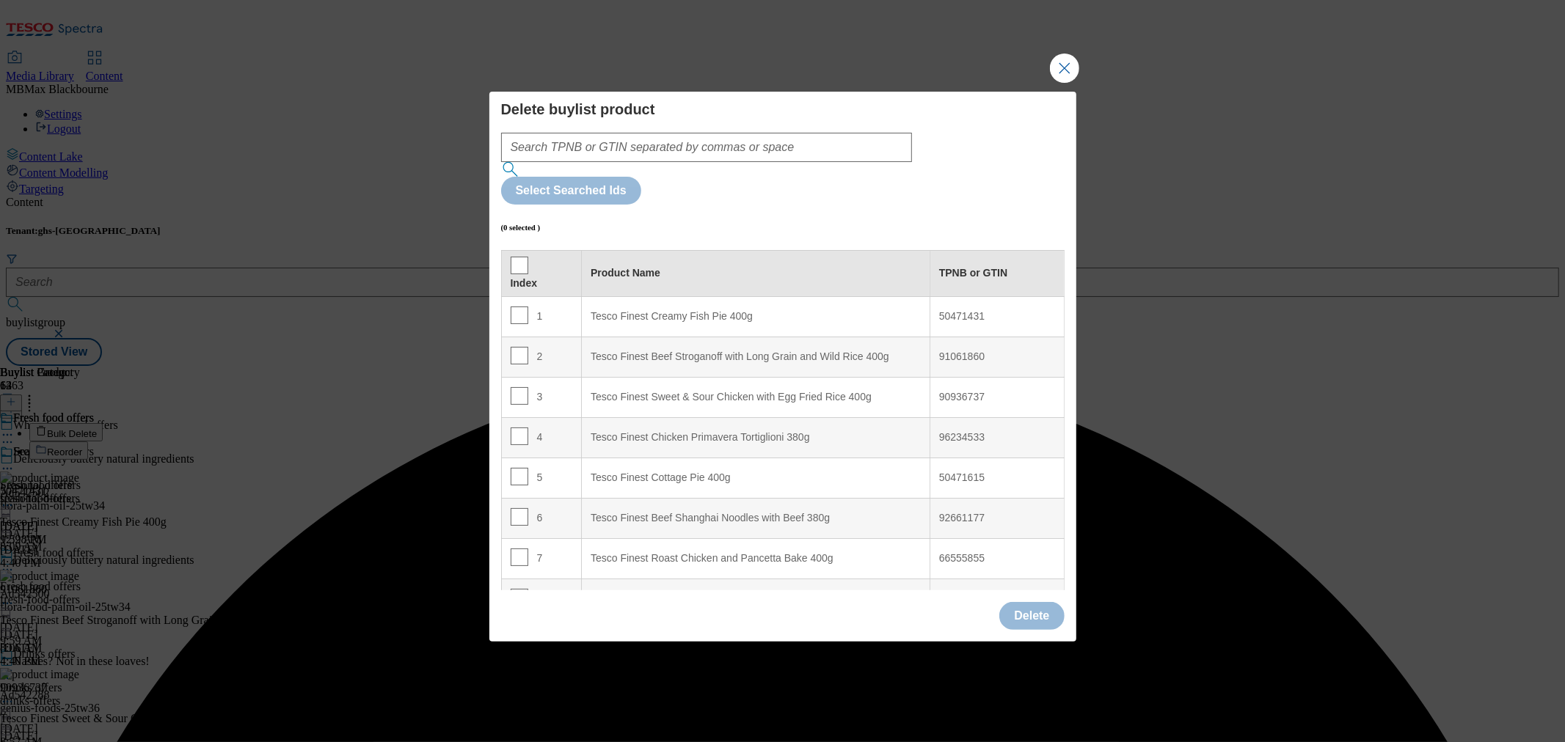
click at [531, 277] on div "Index" at bounding box center [542, 283] width 62 height 13
click at [523, 257] on input "Modal" at bounding box center [520, 266] width 18 height 18
checkbox input "true"
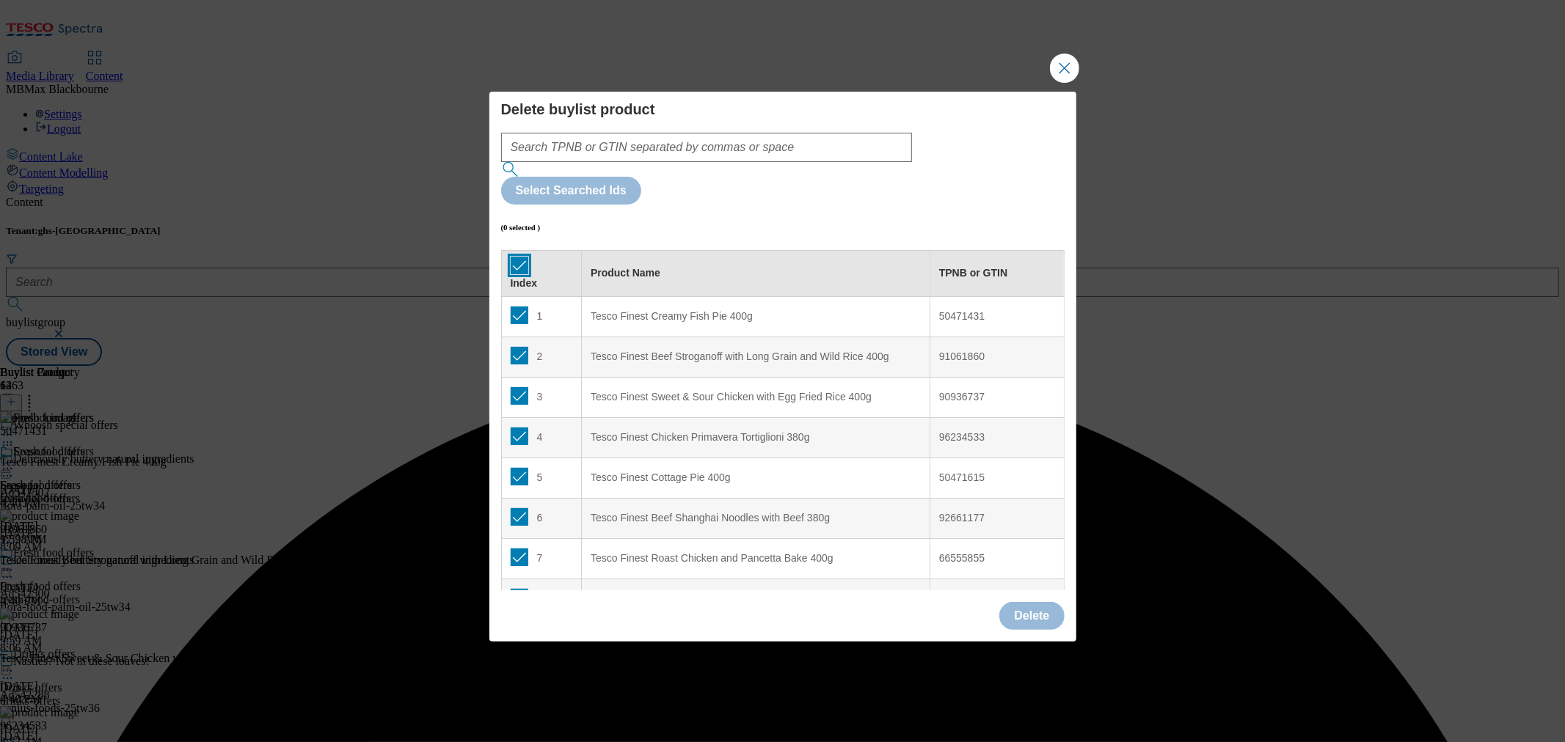
checkbox input "true"
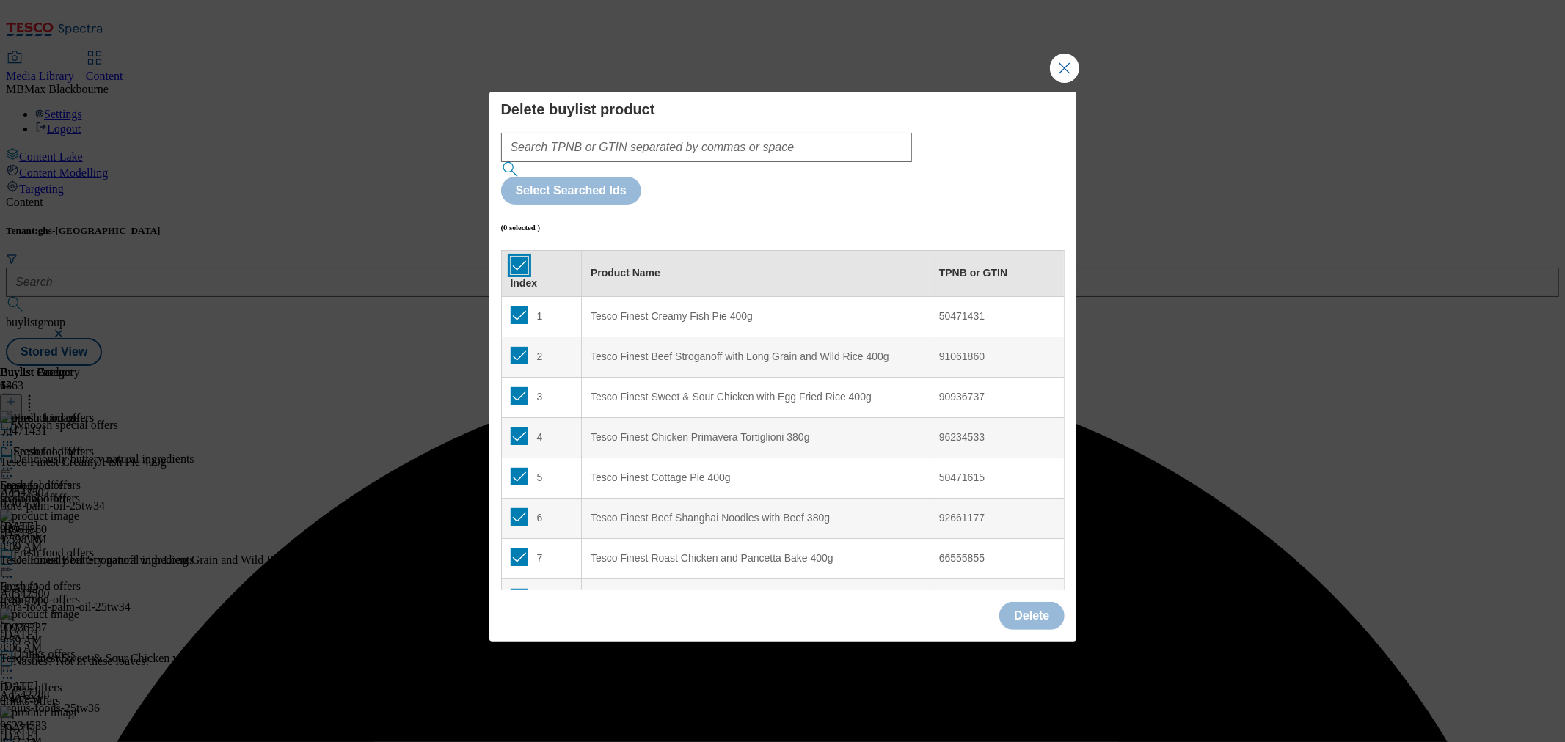
checkbox input "true"
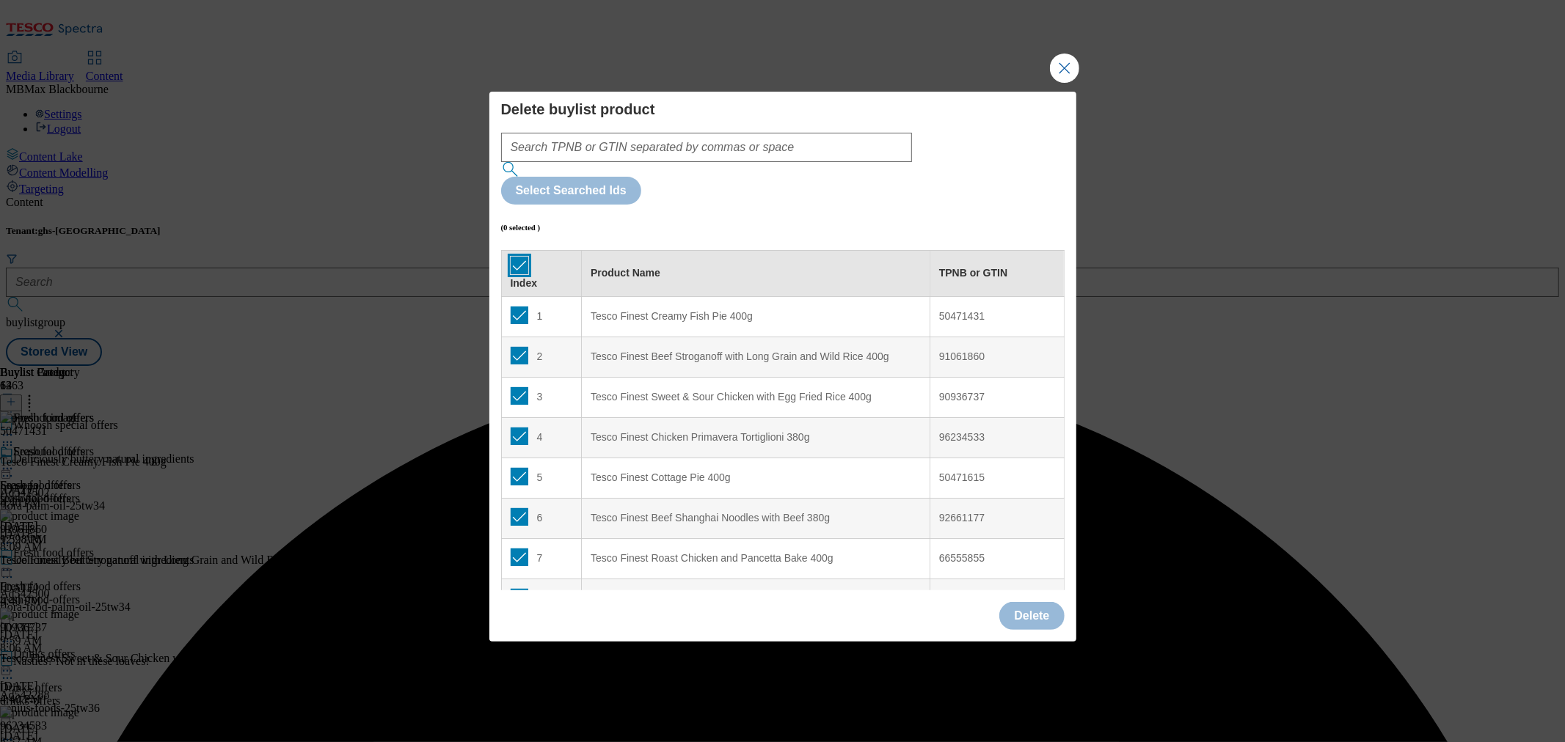
checkbox input "true"
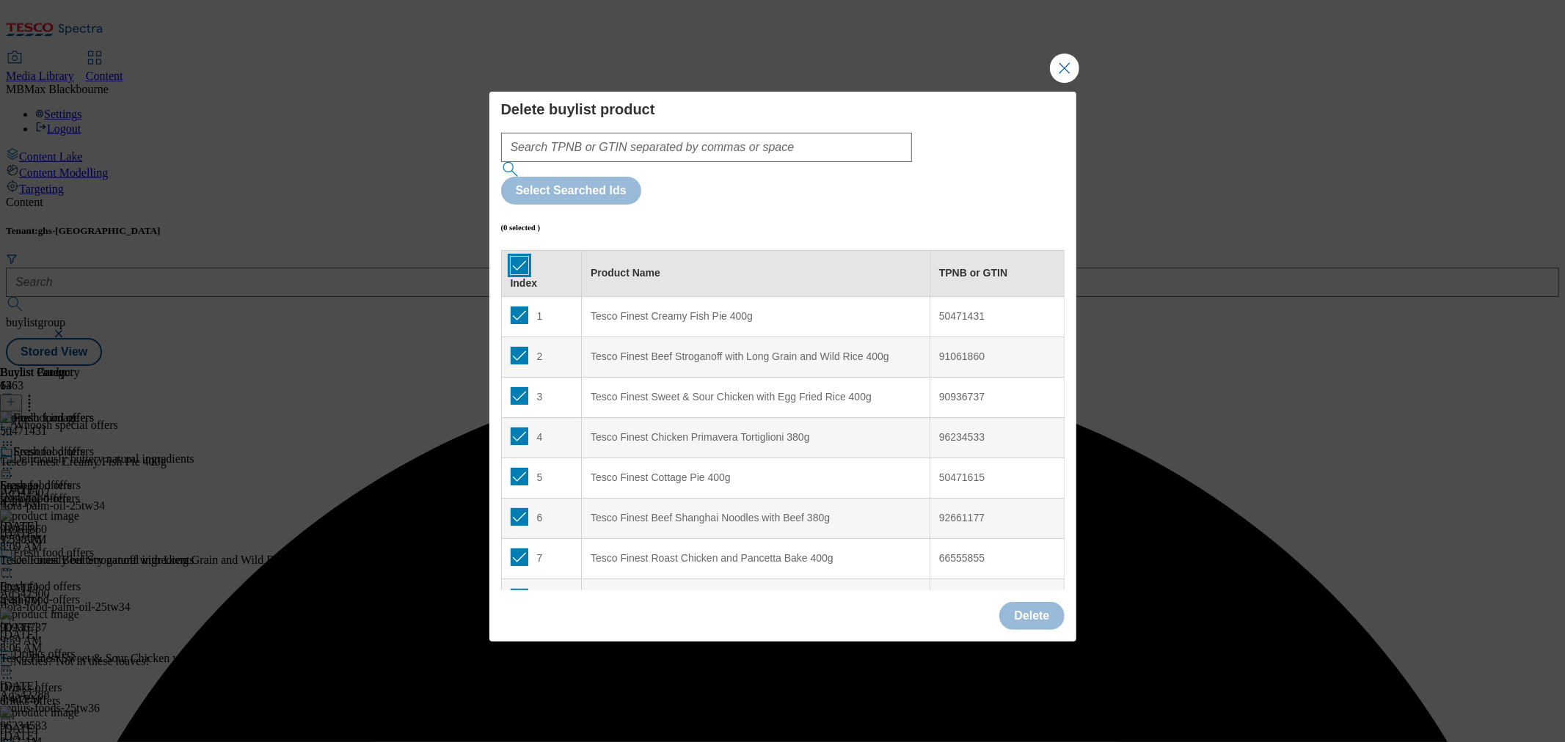
checkbox input "true"
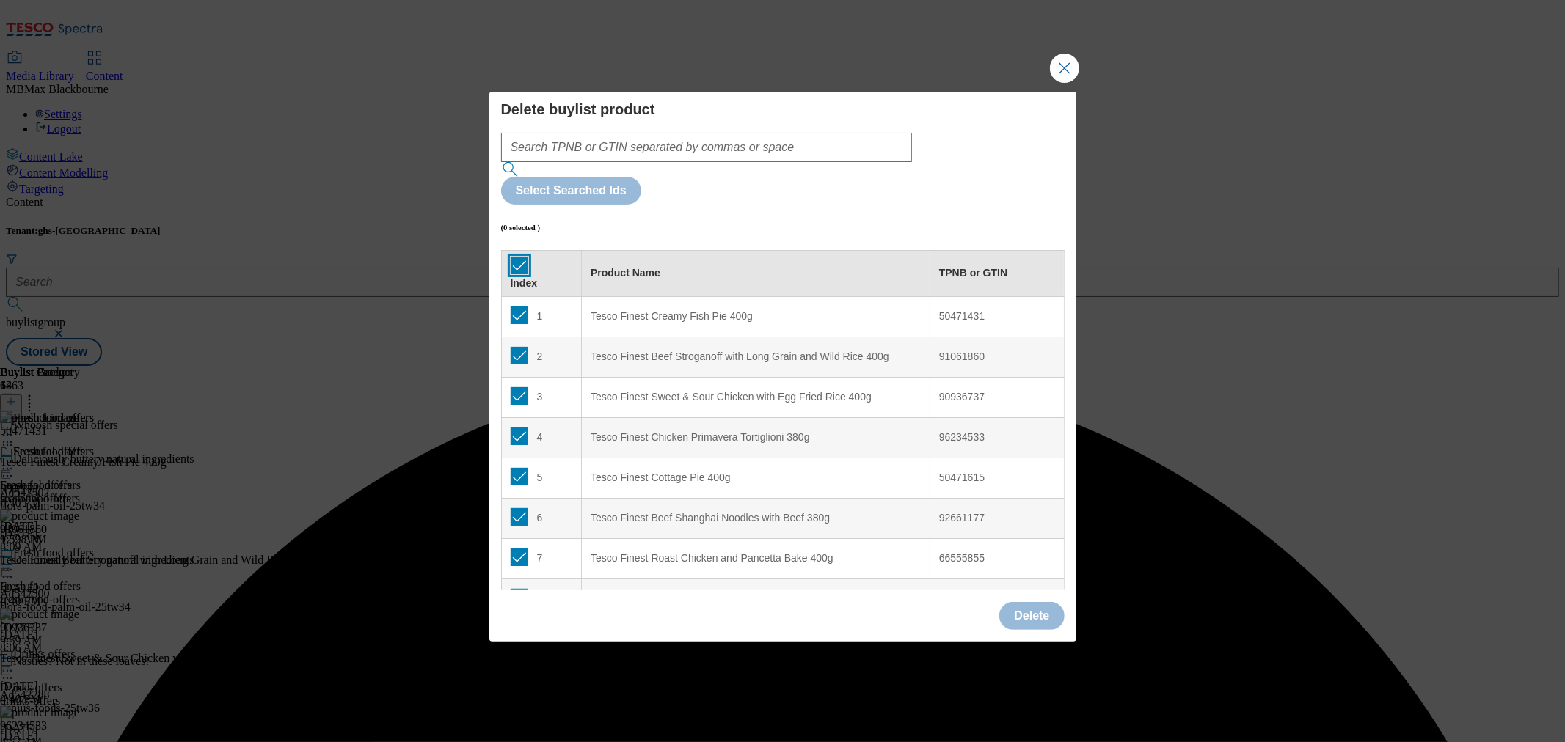
checkbox input "true"
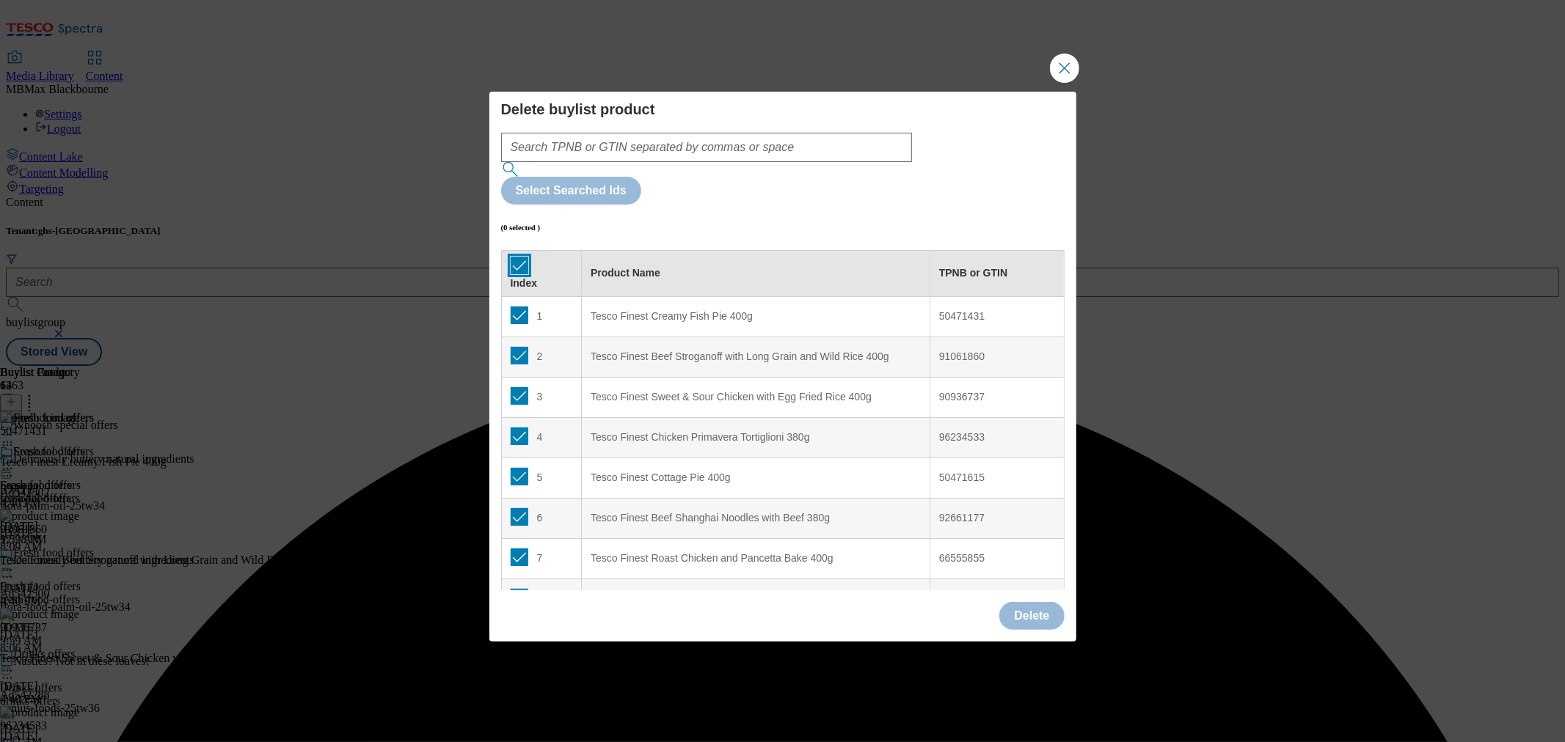
checkbox input "true"
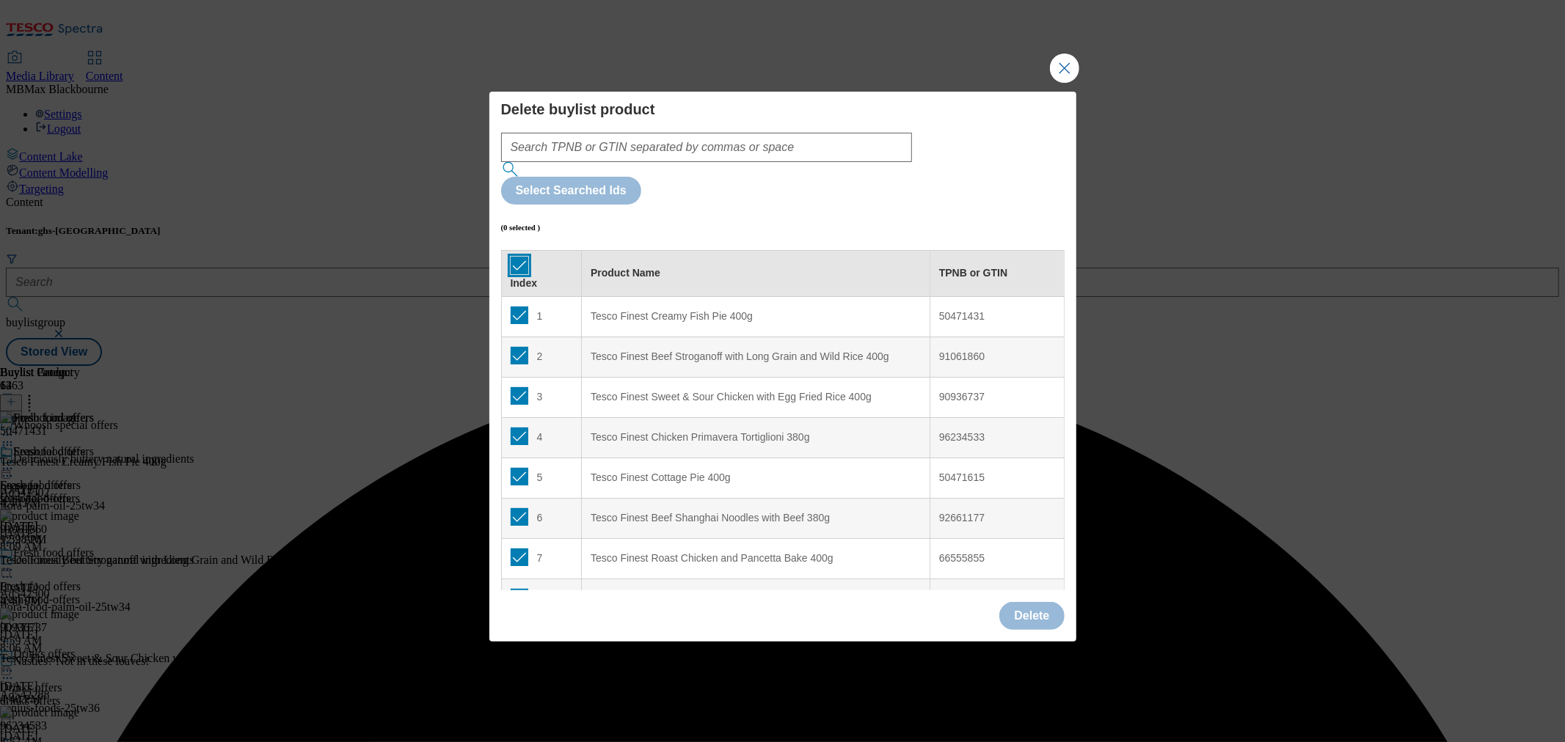
checkbox input "true"
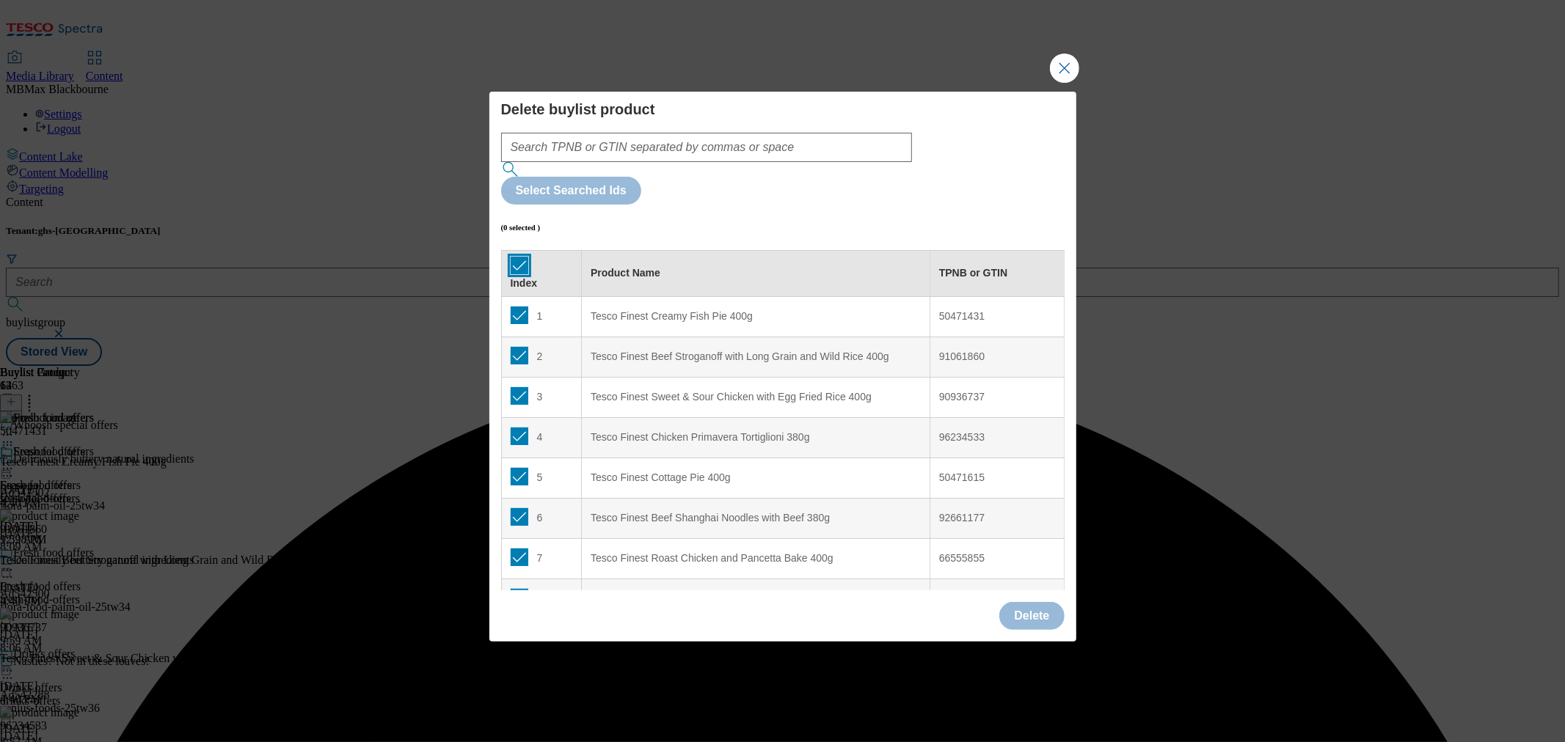
checkbox input "true"
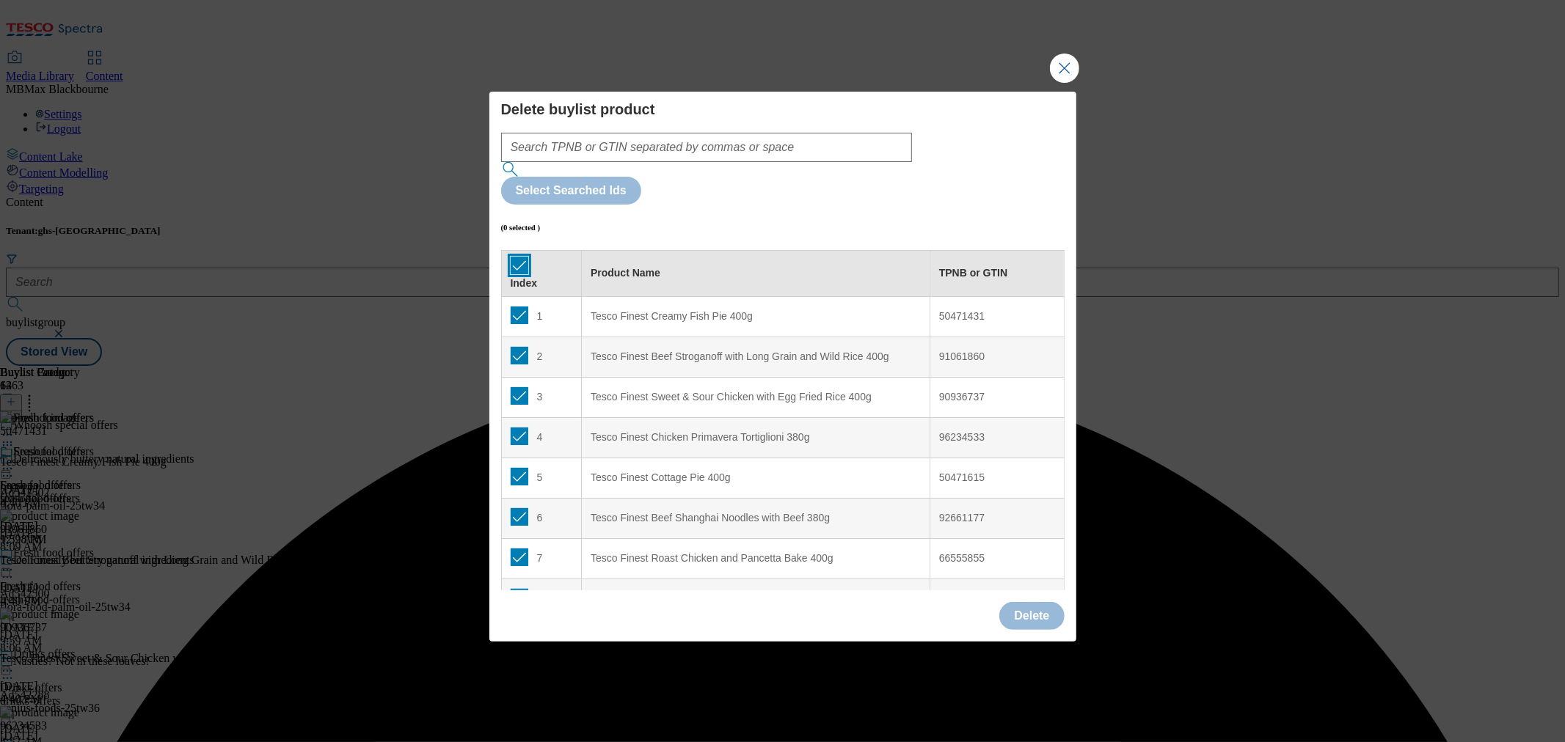
checkbox input "true"
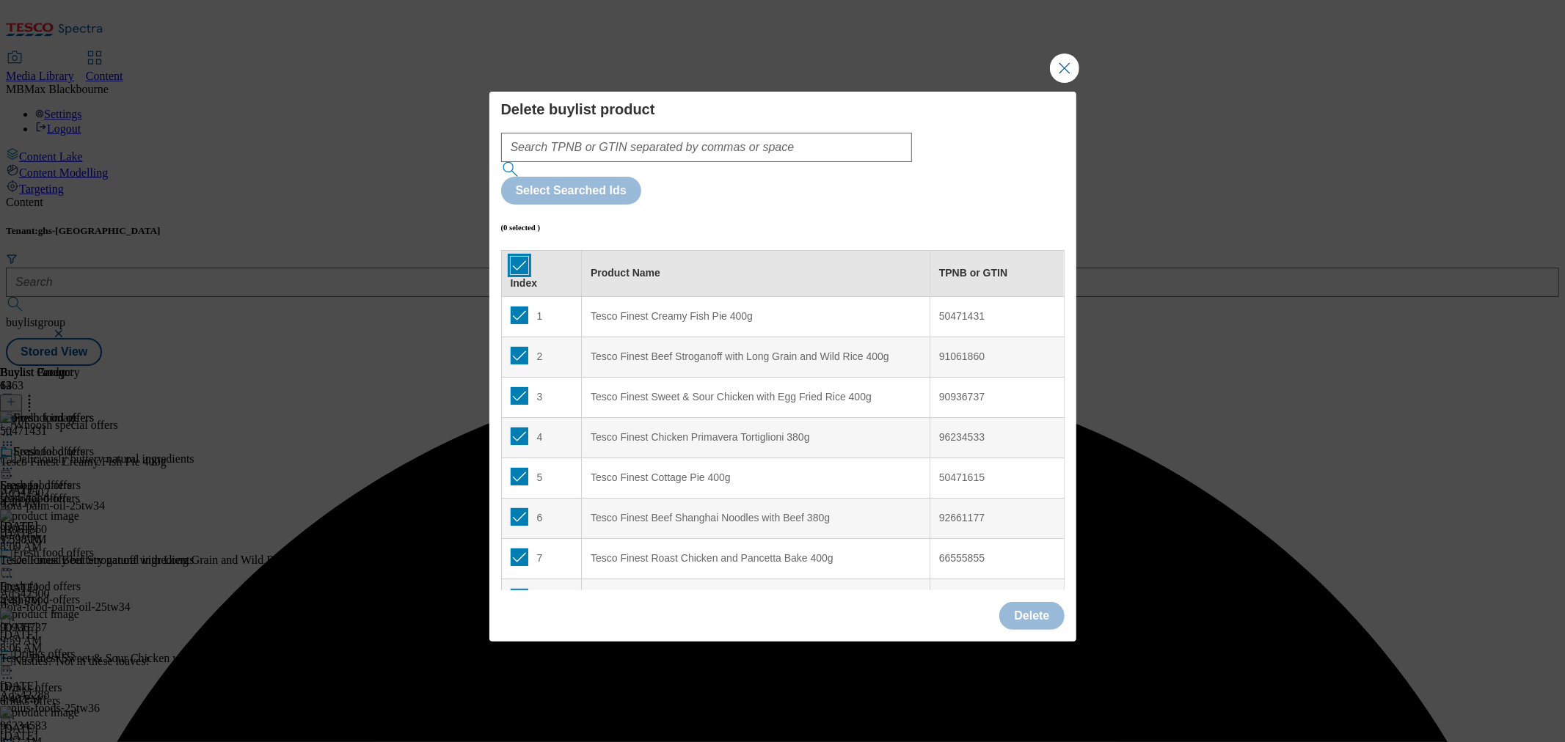
checkbox input "true"
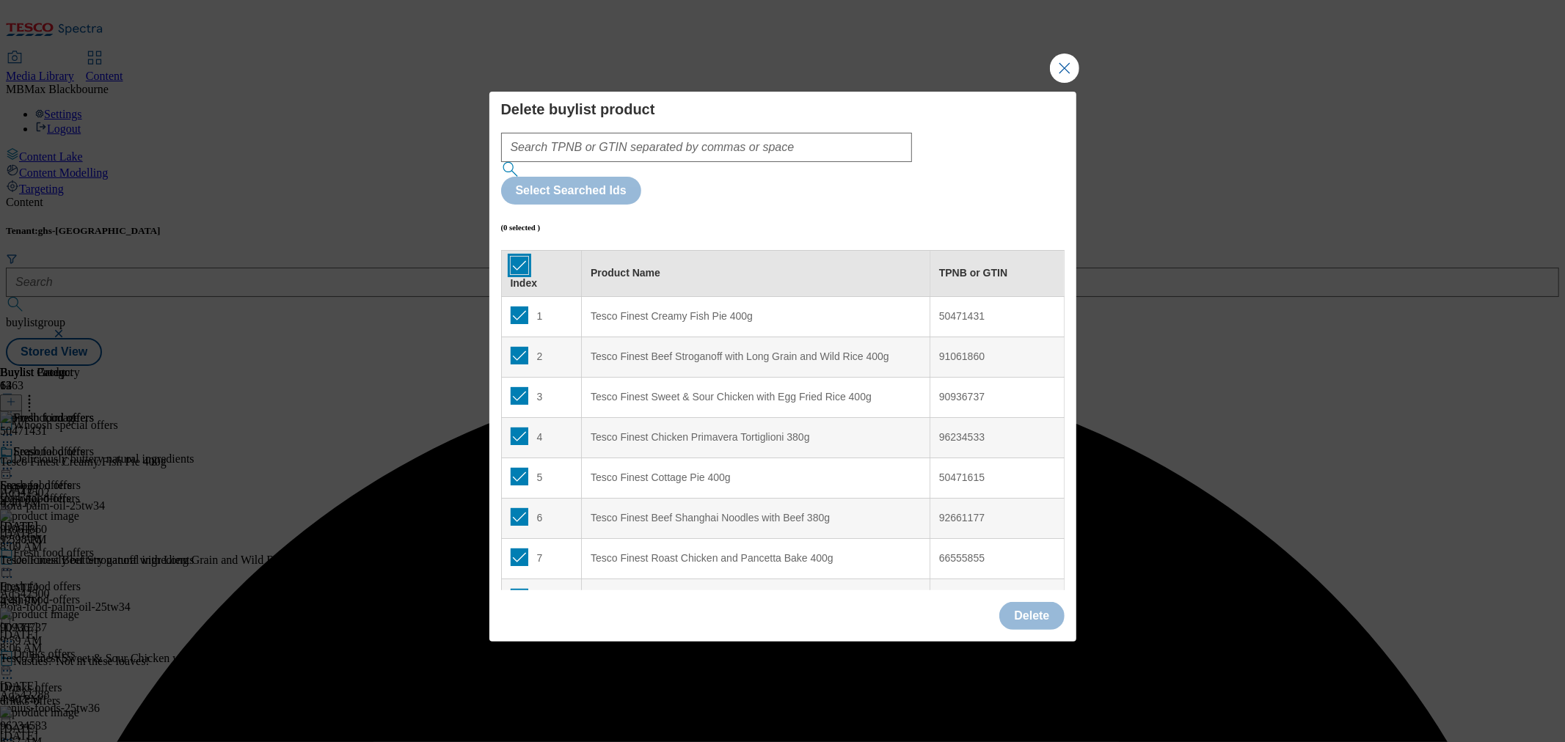
checkbox input "true"
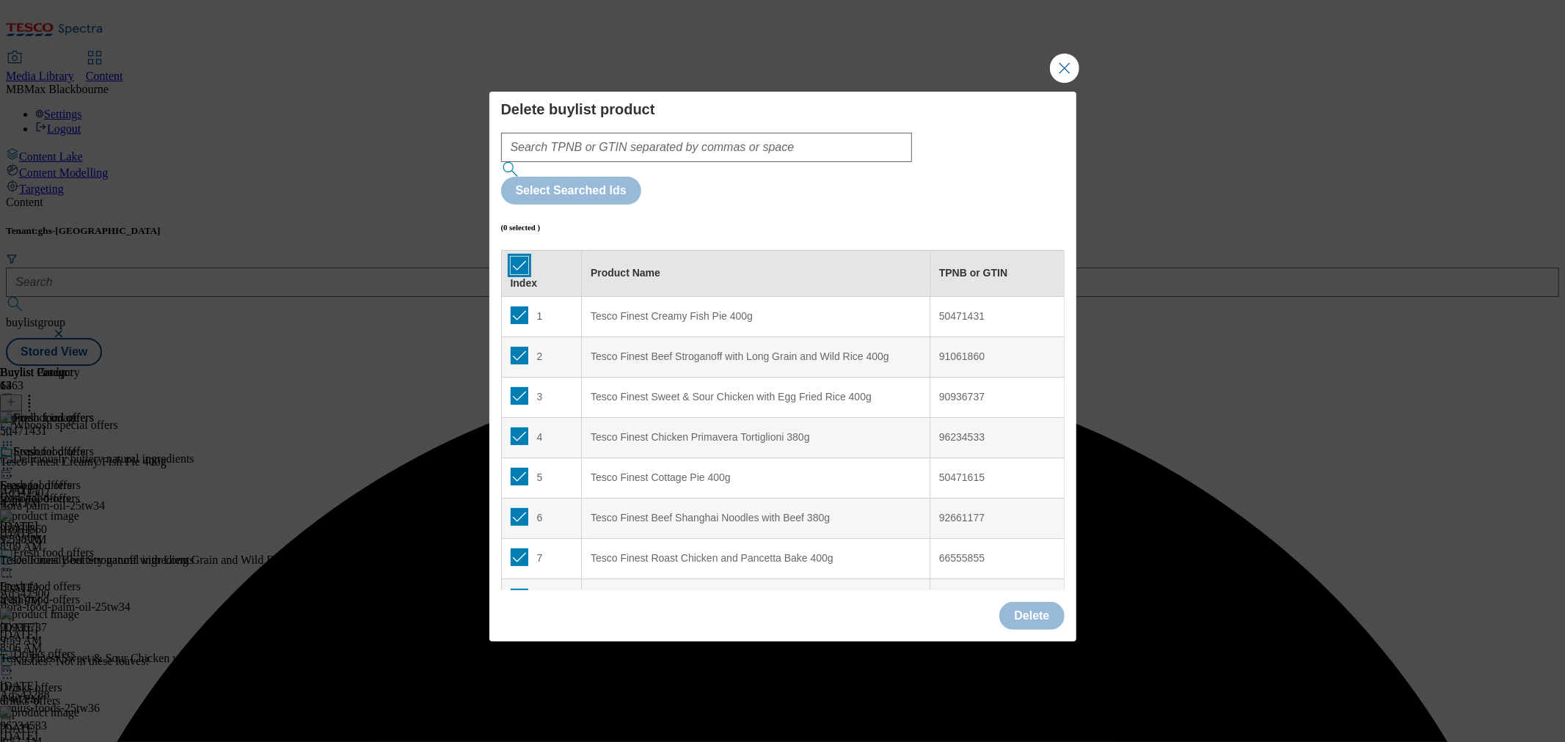
checkbox input "true"
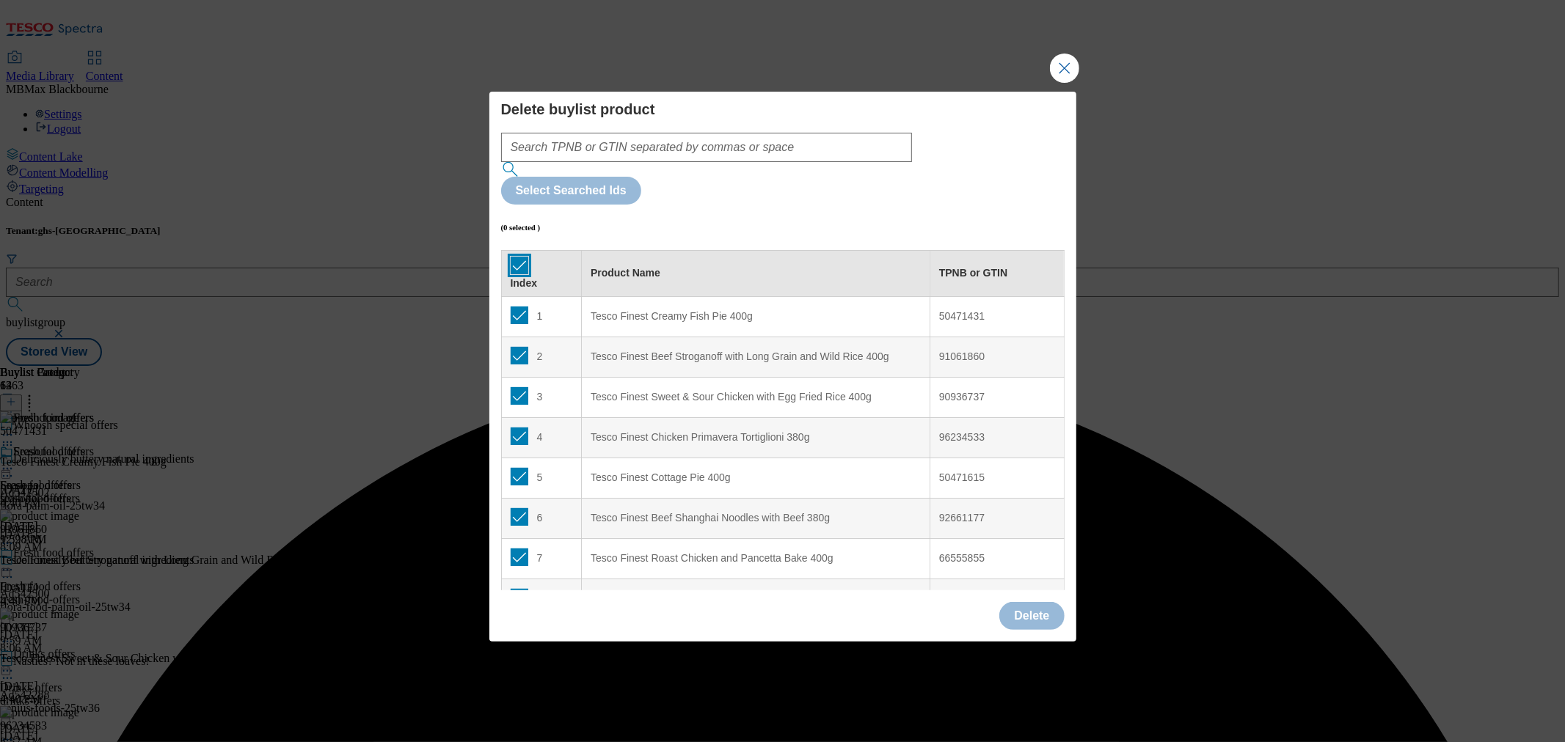
checkbox input "true"
click at [1029, 602] on button "Delete" at bounding box center [1031, 616] width 65 height 28
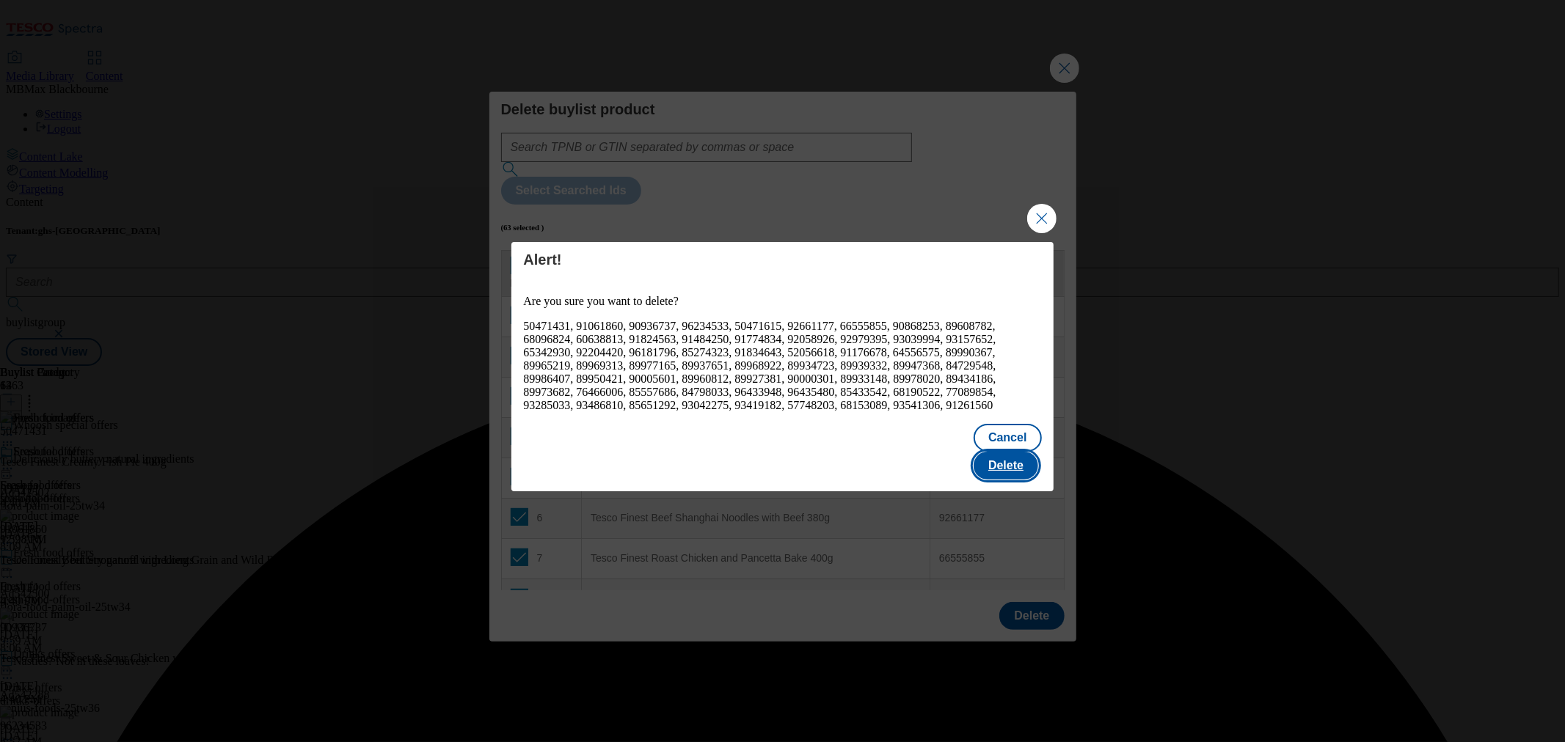
click at [1000, 464] on button "Delete" at bounding box center [1005, 466] width 65 height 28
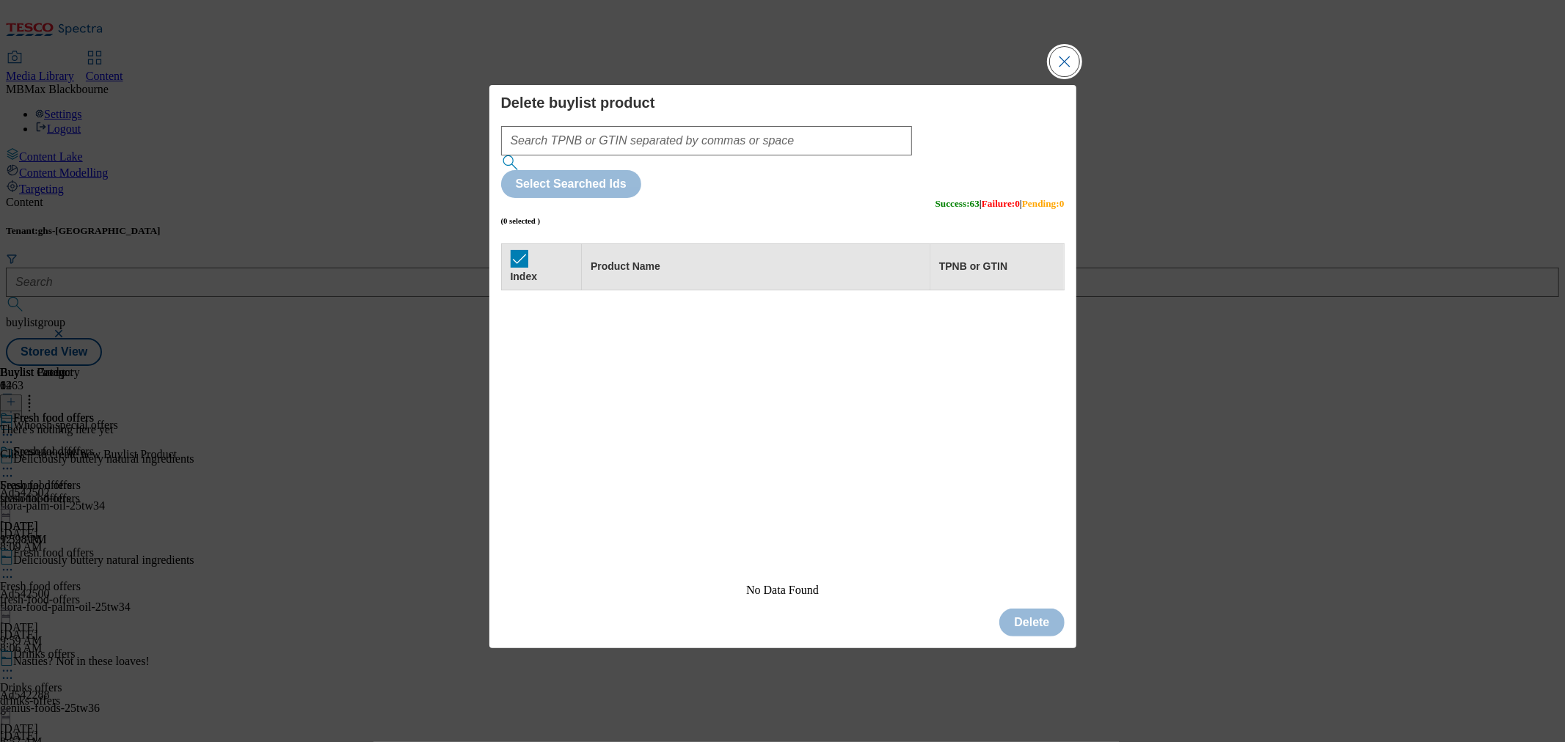
click at [1059, 76] on button "Close Modal" at bounding box center [1064, 61] width 29 height 29
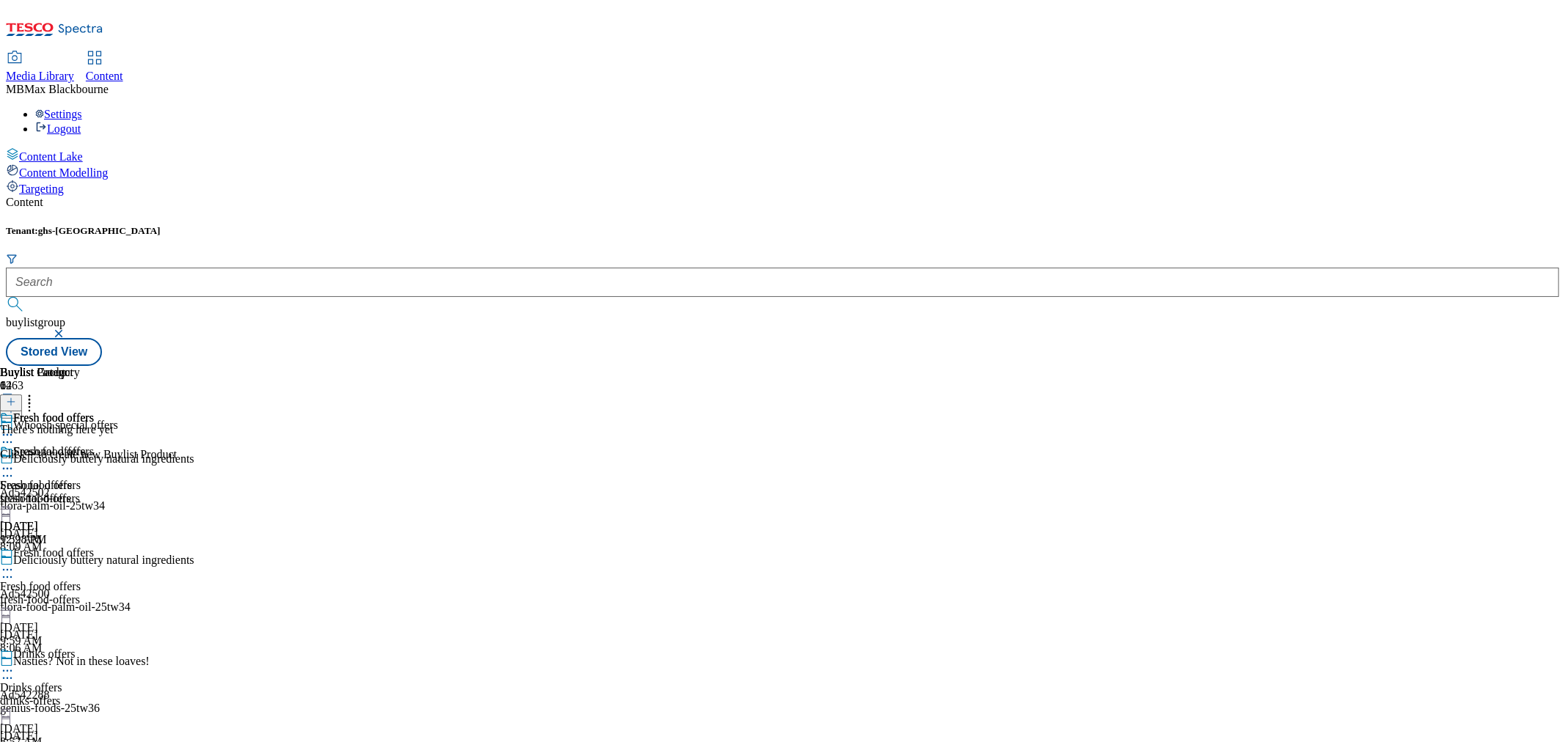
click at [22, 395] on button at bounding box center [11, 403] width 22 height 17
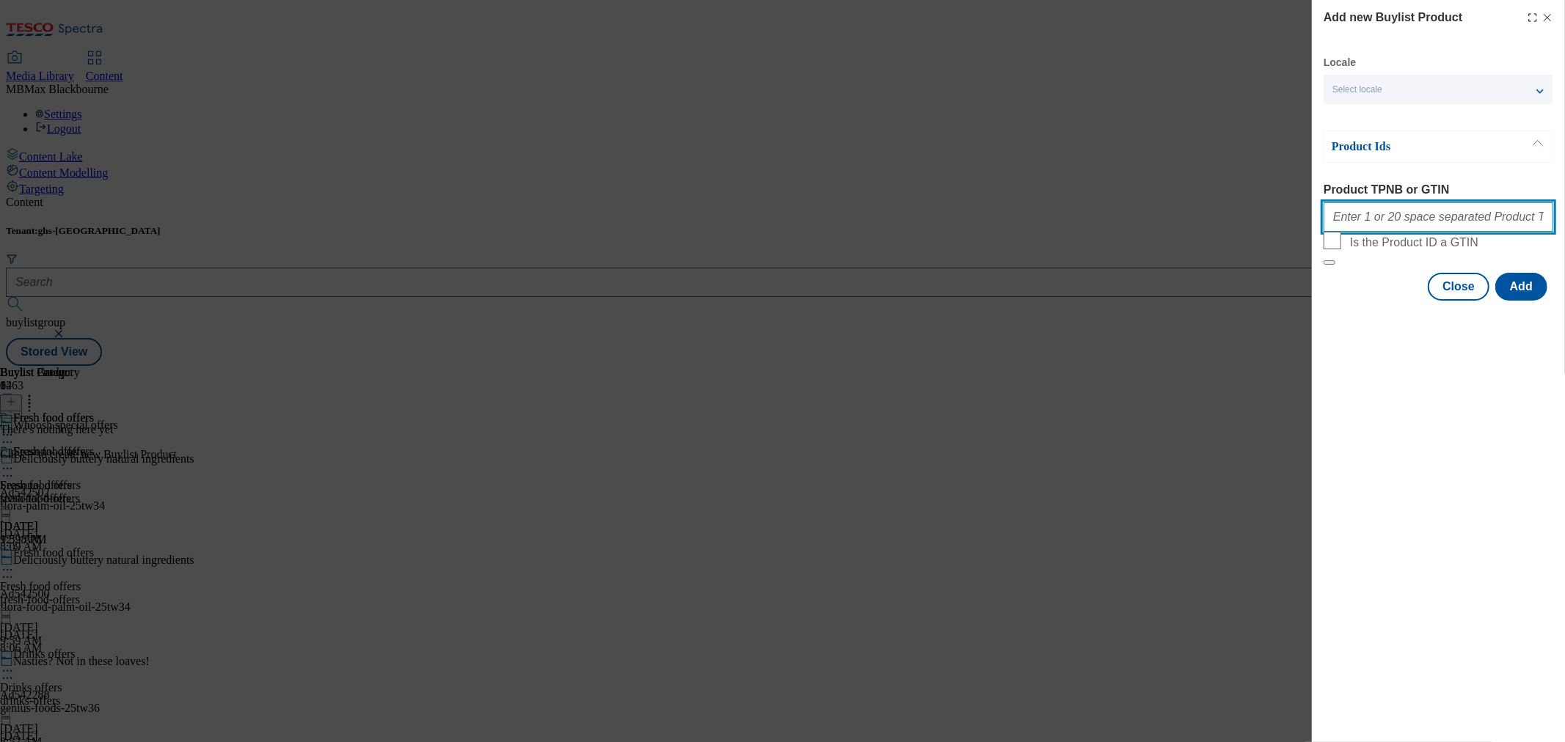
drag, startPoint x: 1411, startPoint y: 211, endPoint x: 1413, endPoint y: 222, distance: 11.8
click at [1411, 211] on input "Product TPNB or GTIN" at bounding box center [1438, 216] width 230 height 29
paste input "51630334 93429861 96816480 93603787 84820791 62435537 96180031 96874253 9617940…"
type input "51630334 93429861 96816480 93603787 84820791 62435537 96180031 96874253 9617940…"
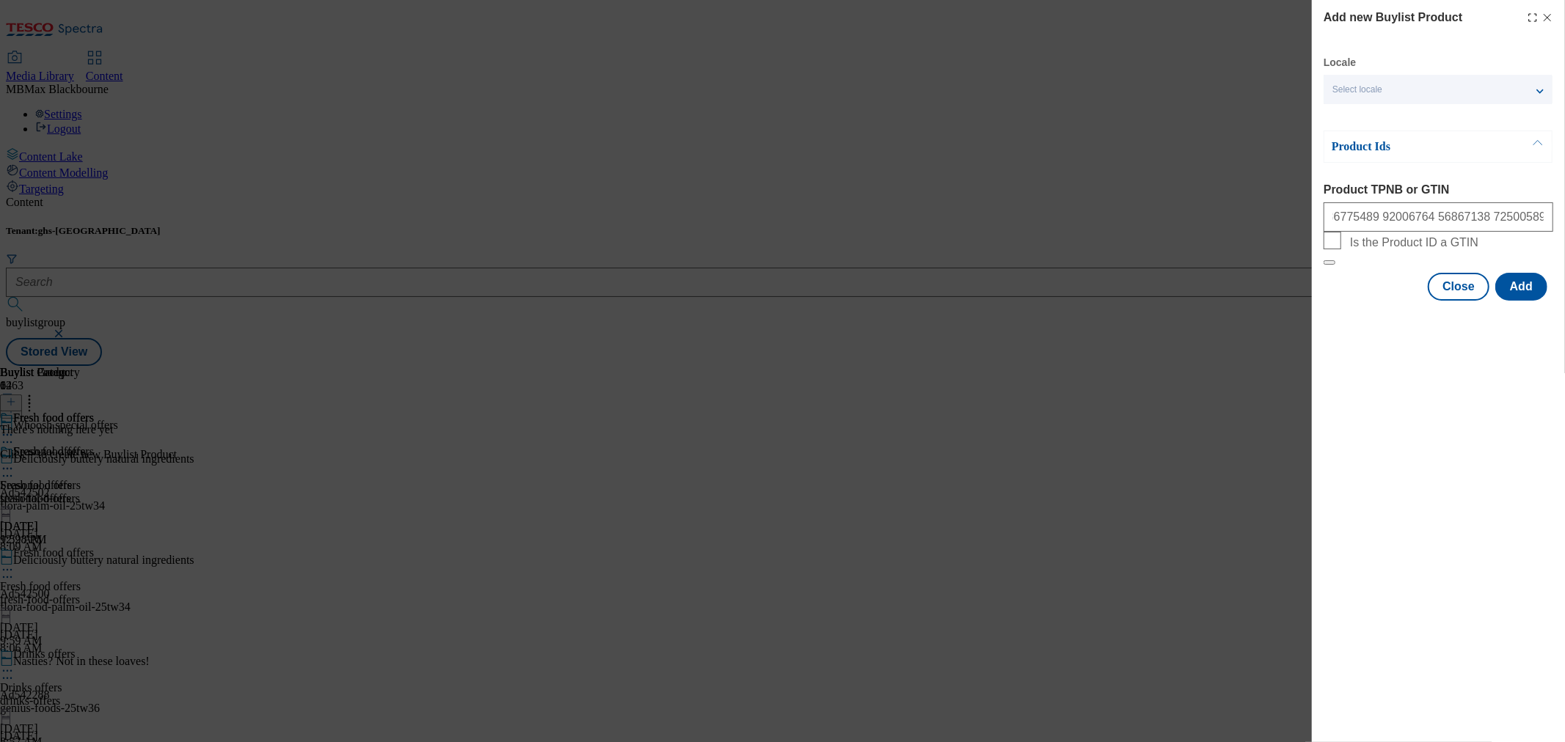
click at [1493, 370] on div "Add new Buylist Product Locale Select locale English Welsh Product Ids Product …" at bounding box center [1438, 371] width 253 height 742
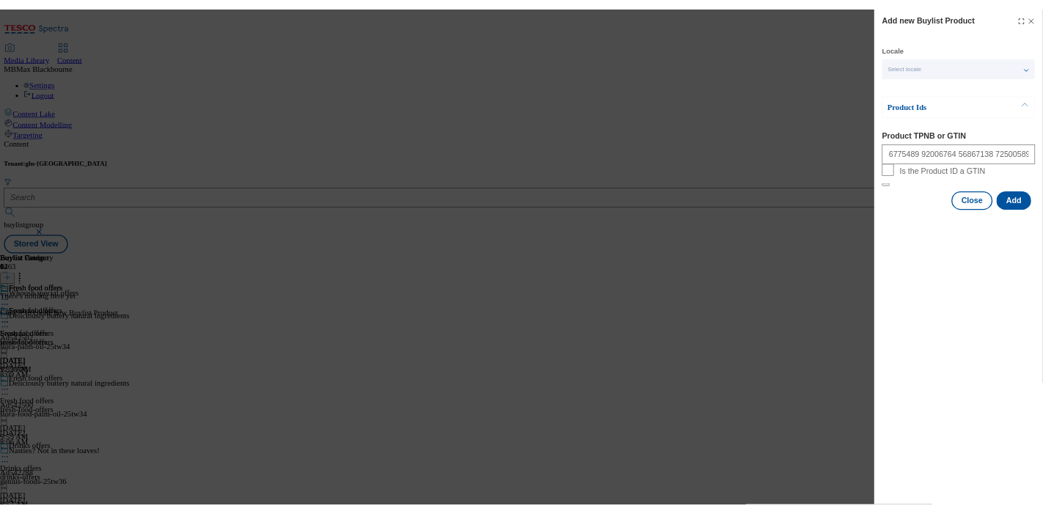
scroll to position [0, 0]
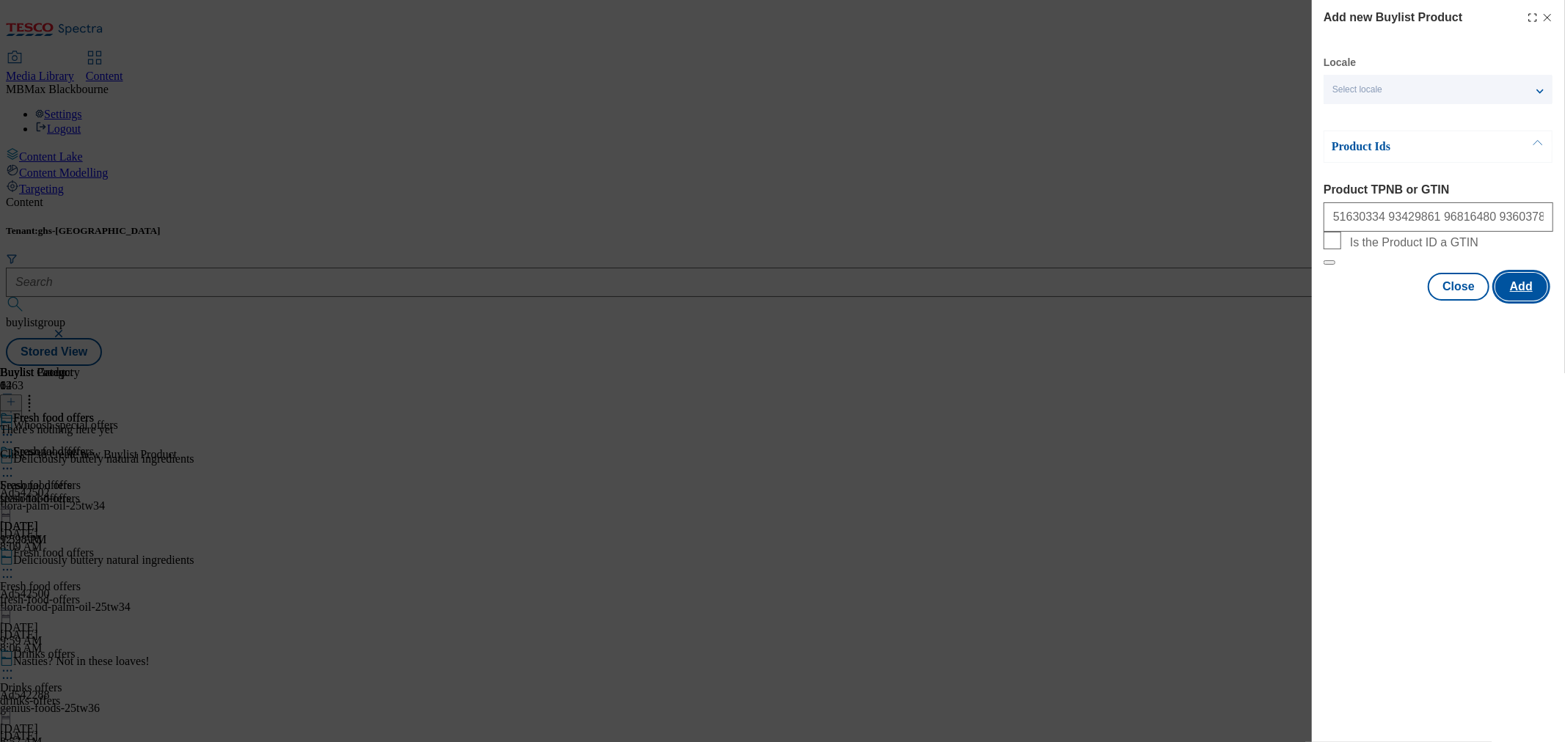
click at [1516, 301] on button "Add" at bounding box center [1521, 287] width 52 height 28
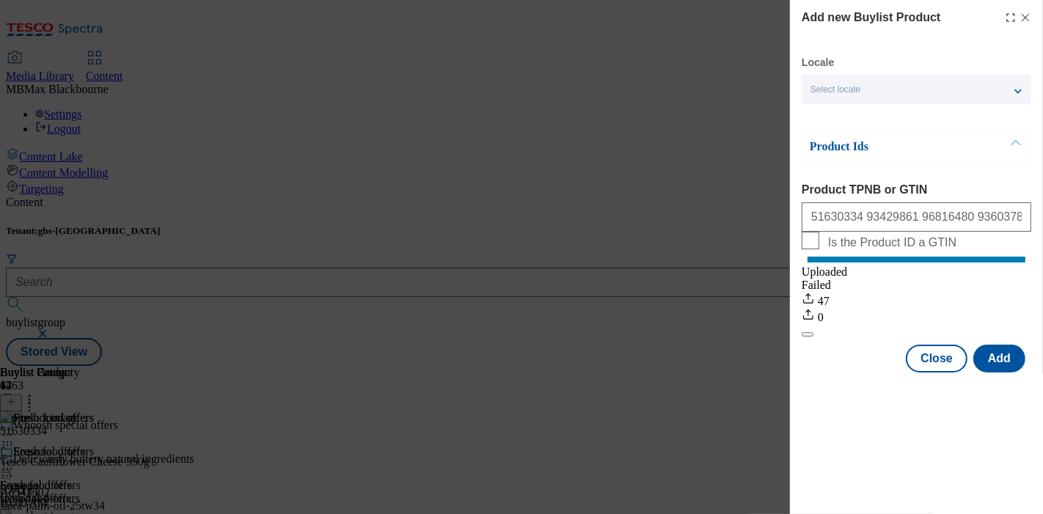
click at [1025, 18] on line "Modal" at bounding box center [1026, 18] width 7 height 7
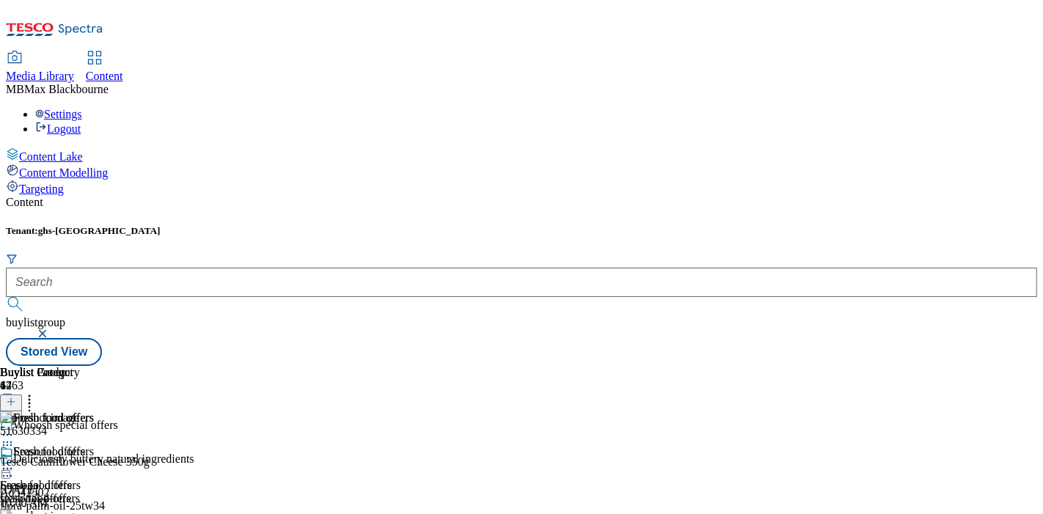
click at [94, 445] on div "Fresh food offers Fresh food offers fresh-food-offers Oct 8, 2025 9:59 AM" at bounding box center [47, 495] width 94 height 101
click at [15, 461] on icon at bounding box center [7, 468] width 15 height 15
click at [62, 494] on span "Edit" at bounding box center [53, 499] width 17 height 11
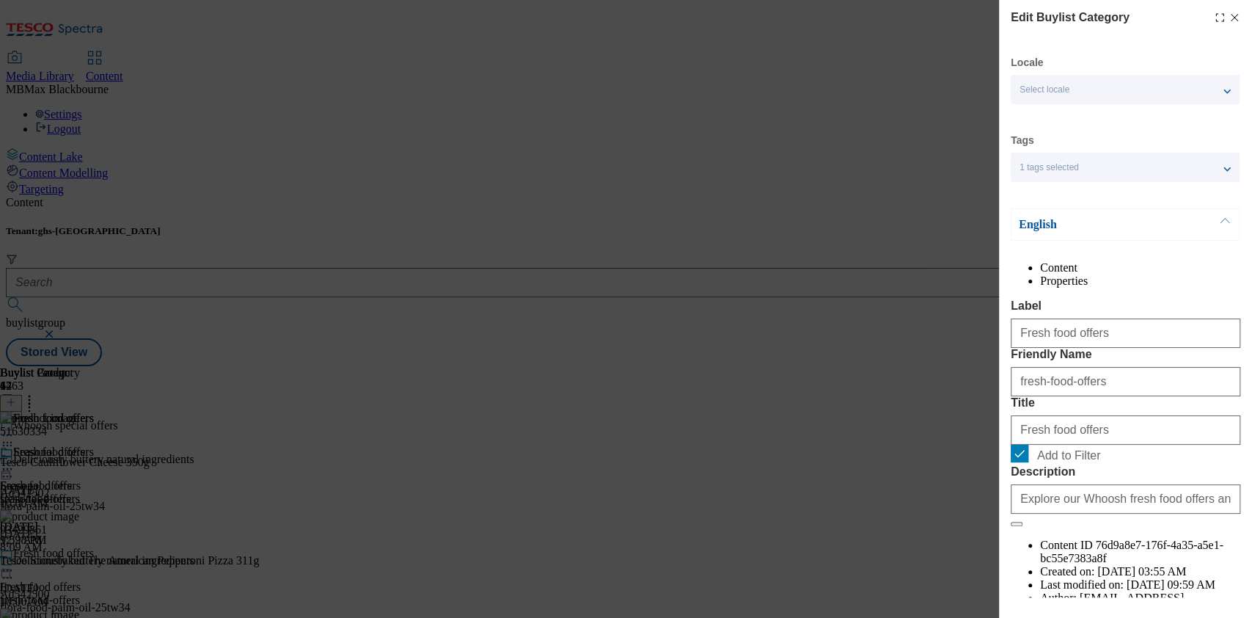
scroll to position [117, 0]
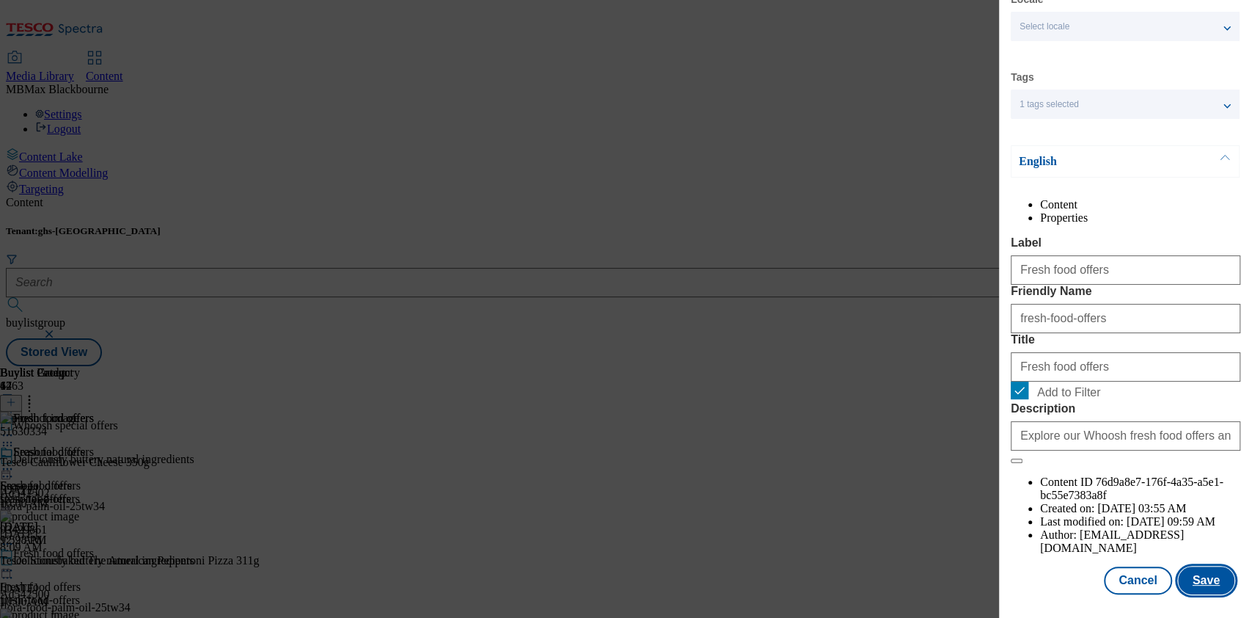
click at [1184, 569] on button "Save" at bounding box center [1206, 580] width 56 height 28
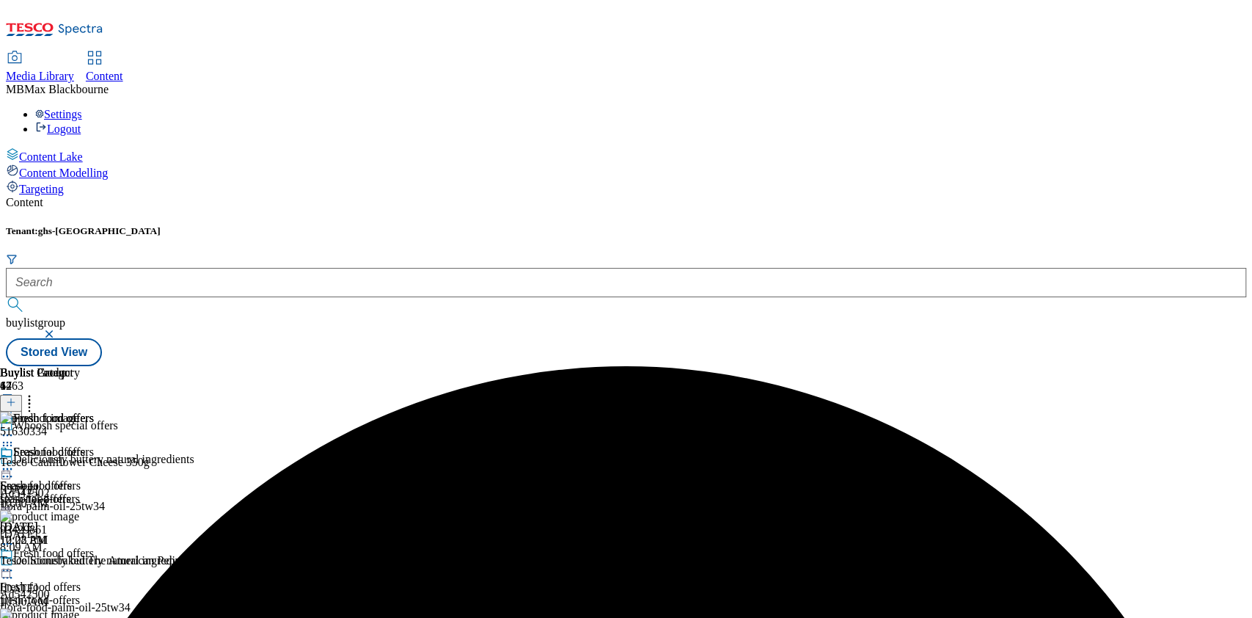
click at [15, 461] on icon at bounding box center [7, 468] width 15 height 15
click at [86, 558] on button "Preview" at bounding box center [57, 566] width 56 height 17
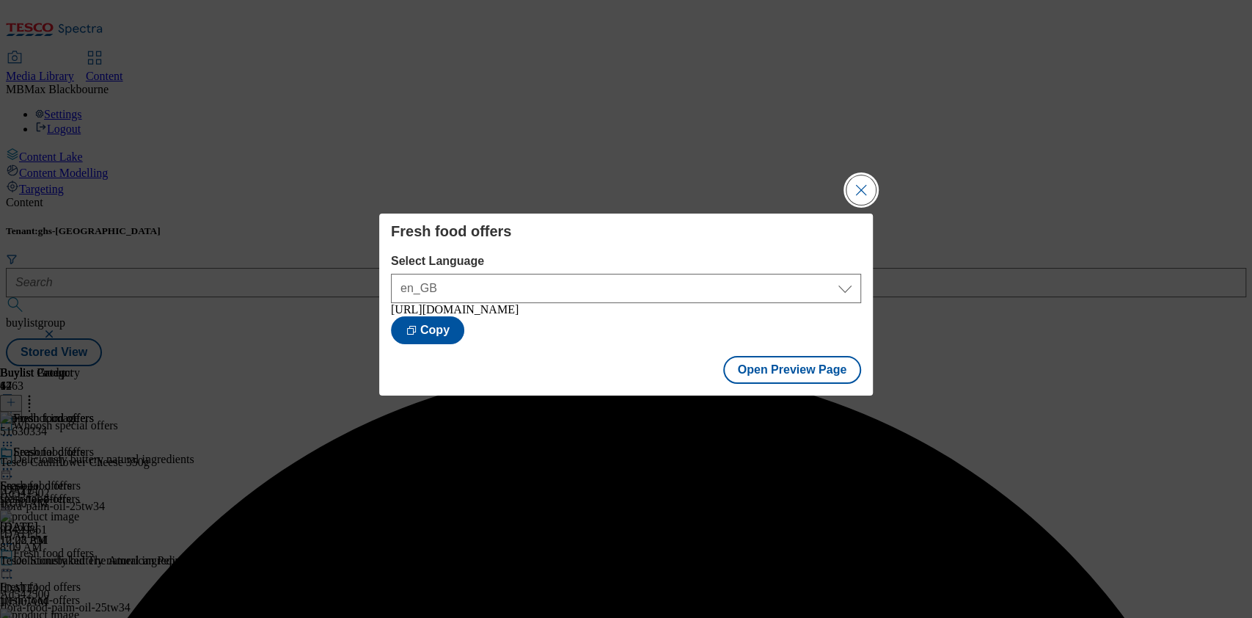
click at [861, 177] on button "Close Modal" at bounding box center [861, 189] width 29 height 29
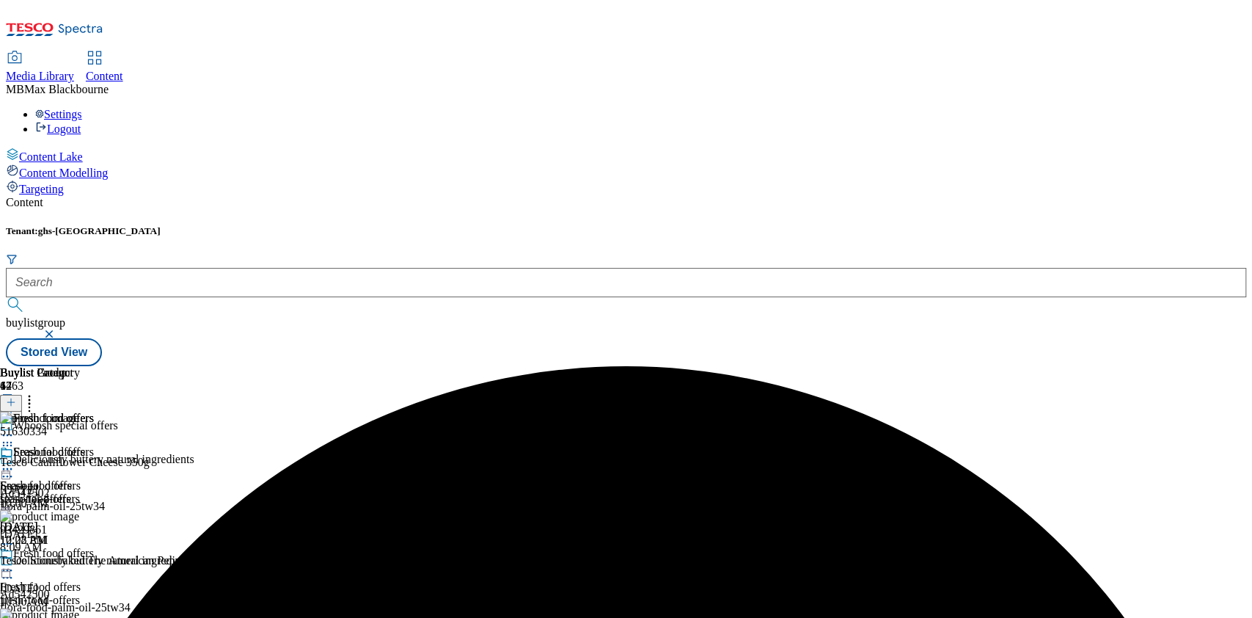
click at [15, 461] on icon at bounding box center [7, 468] width 15 height 15
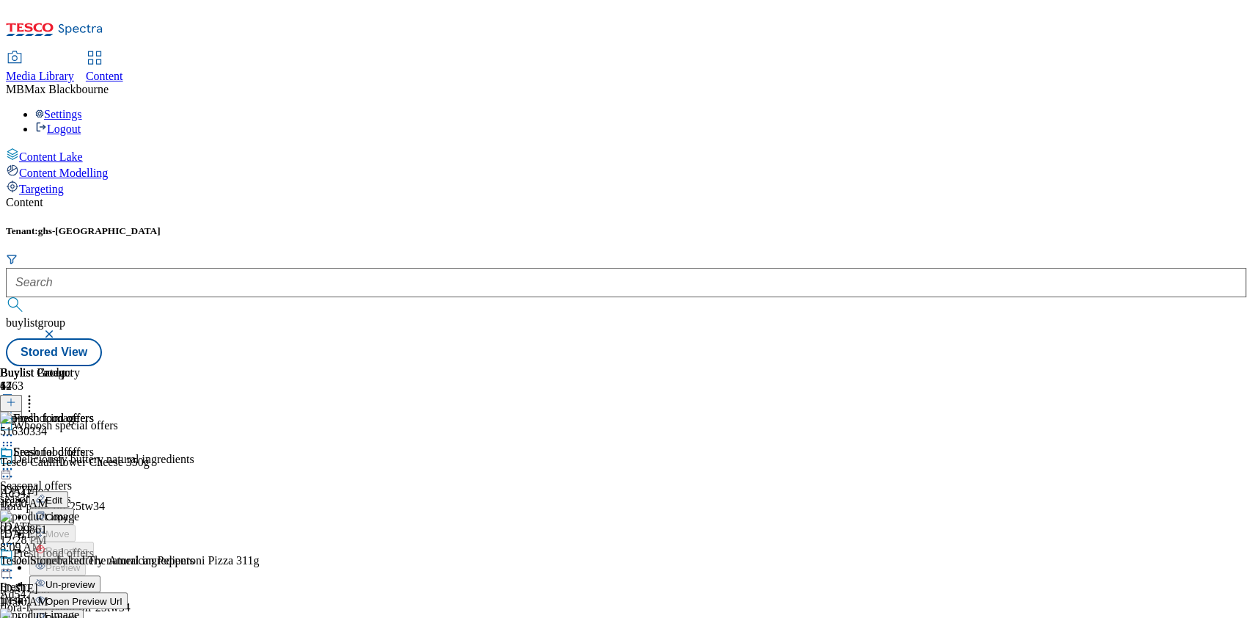
click at [128, 609] on li "Publish" at bounding box center [78, 617] width 98 height 17
click at [94, 445] on div "Fresh food offers Fresh food offers fresh-food-offers Oct 8, 2025 10:02 AM" at bounding box center [47, 495] width 94 height 101
click at [15, 461] on icon at bounding box center [7, 468] width 15 height 15
click at [78, 613] on span "Publish" at bounding box center [61, 618] width 32 height 11
